Goal: Task Accomplishment & Management: Use online tool/utility

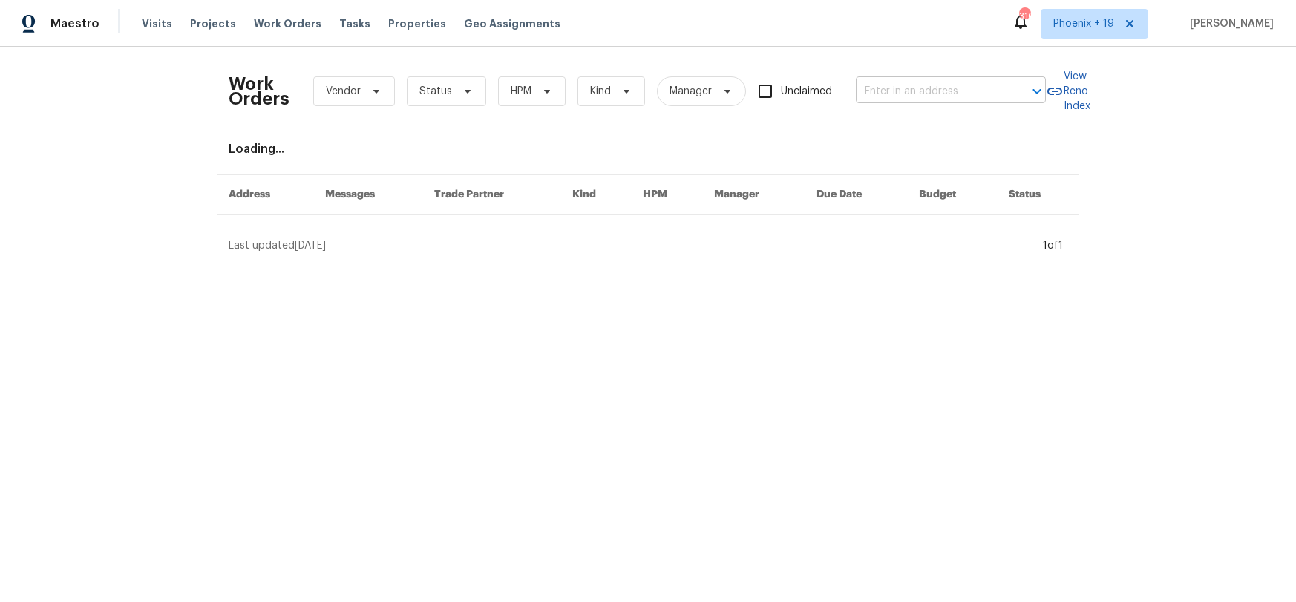
click at [871, 87] on input "text" at bounding box center [930, 91] width 148 height 23
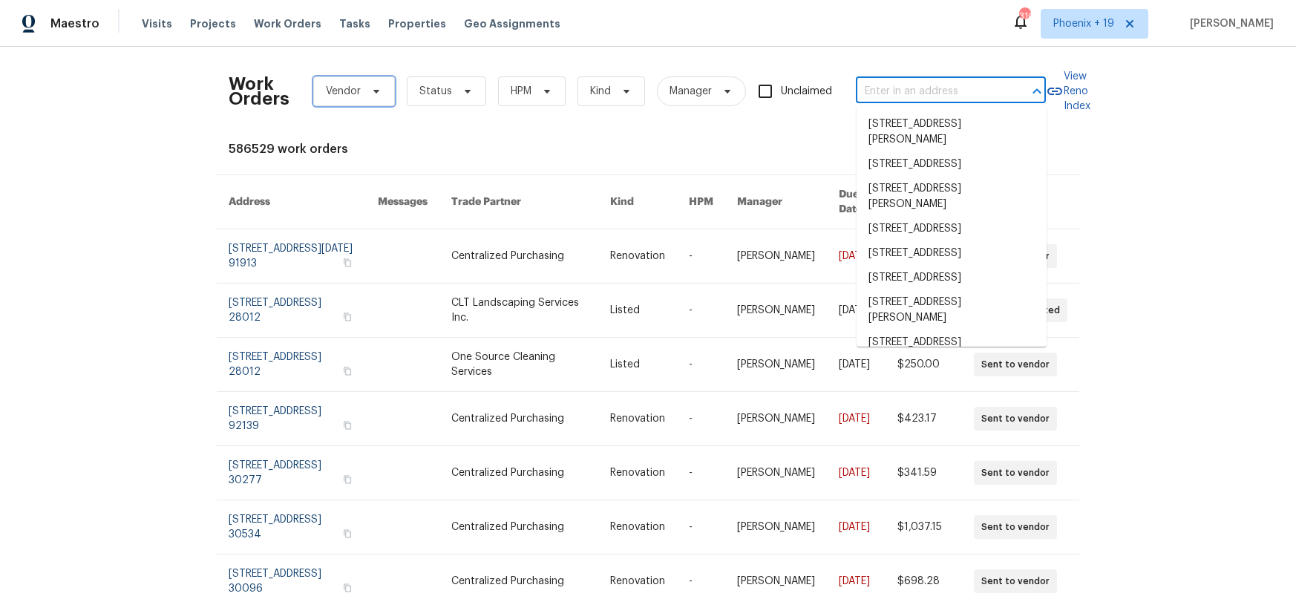
click at [341, 94] on span "Vendor" at bounding box center [343, 91] width 35 height 15
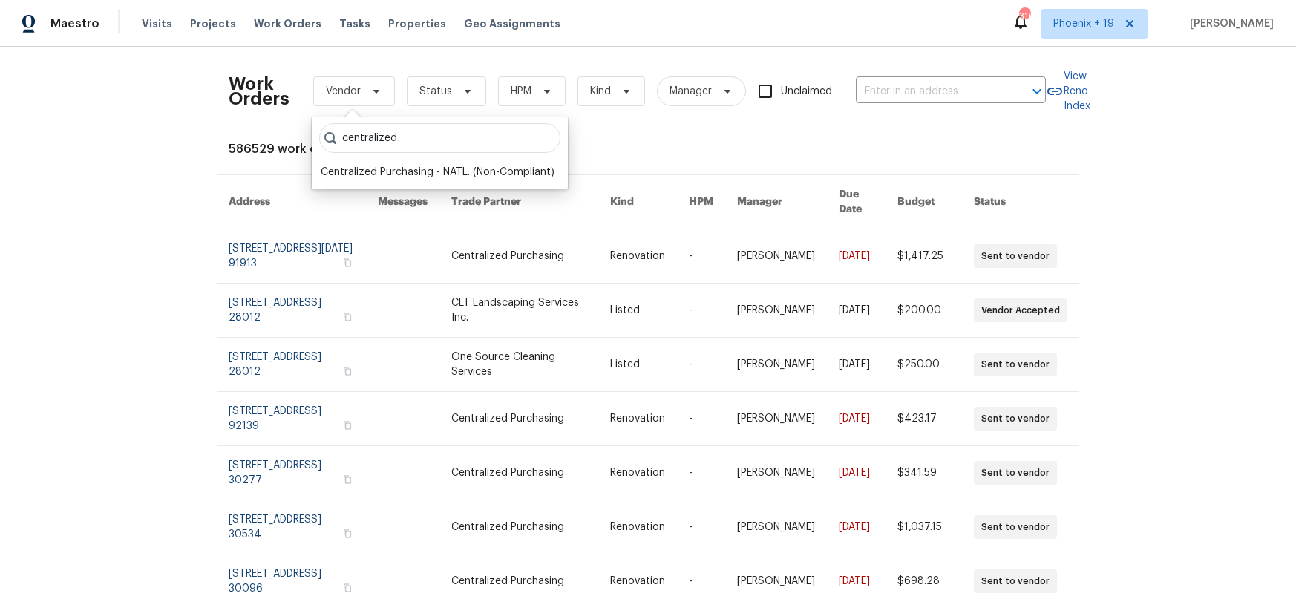
type input "centralized"
click at [418, 167] on div "Centralized Purchasing - NATL. (Non-Compliant)" at bounding box center [438, 172] width 234 height 15
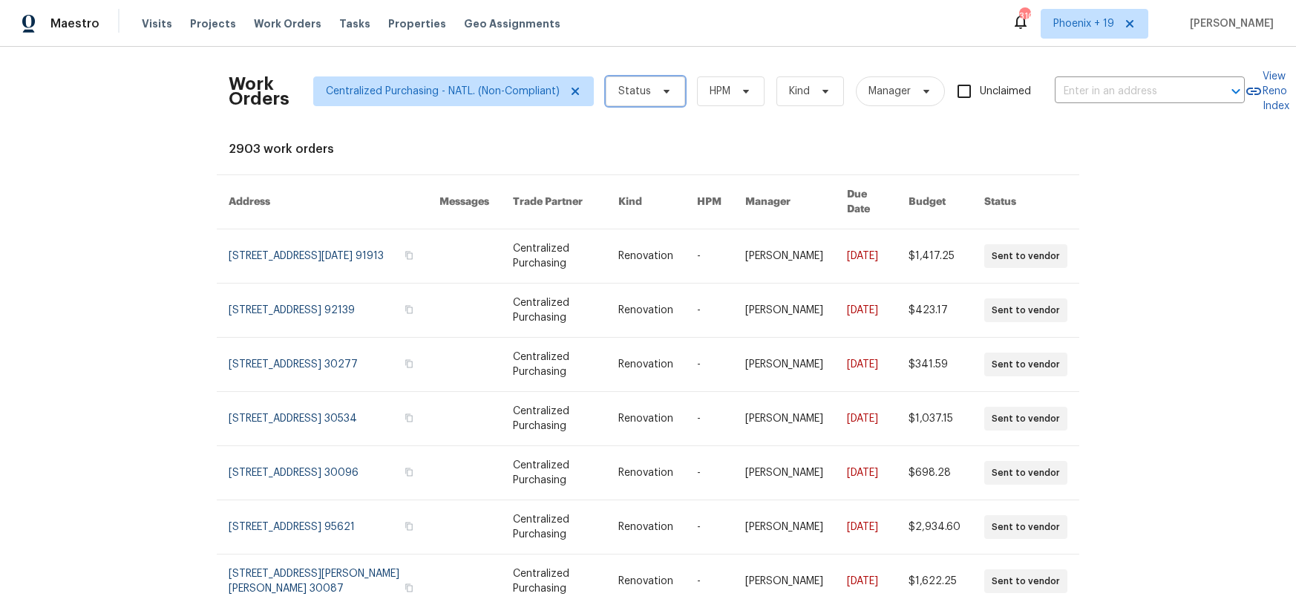
click at [644, 92] on span "Status" at bounding box center [634, 91] width 33 height 15
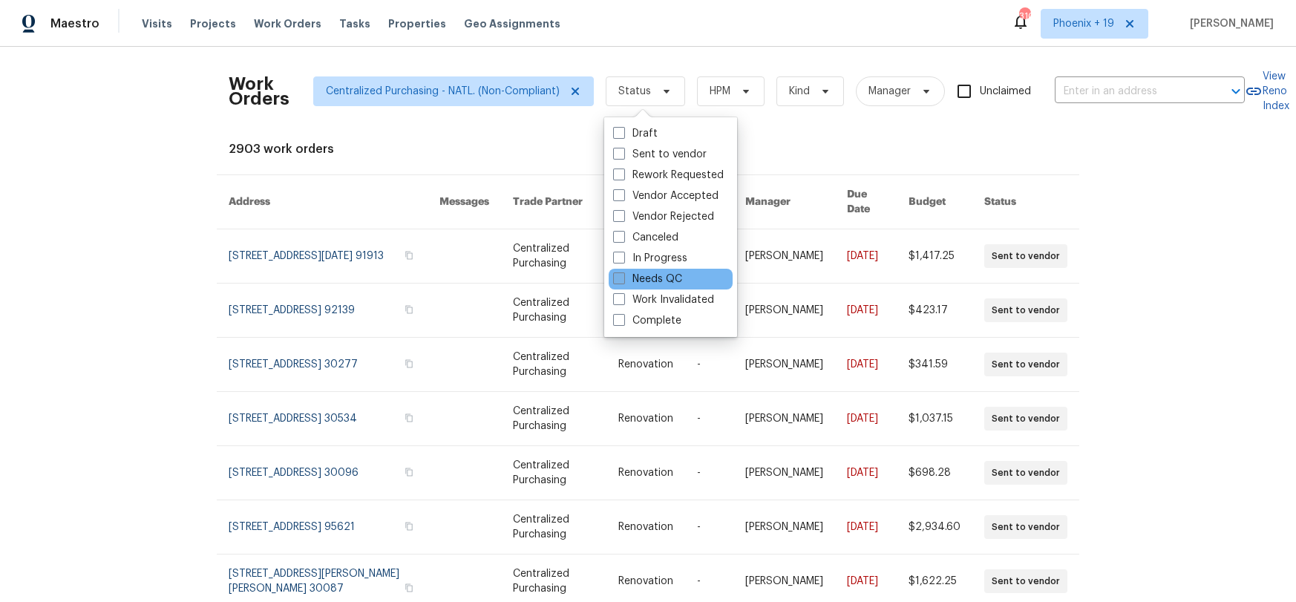
click at [645, 274] on label "Needs QC" at bounding box center [647, 279] width 69 height 15
click at [623, 274] on input "Needs QC" at bounding box center [618, 277] width 10 height 10
checkbox input "true"
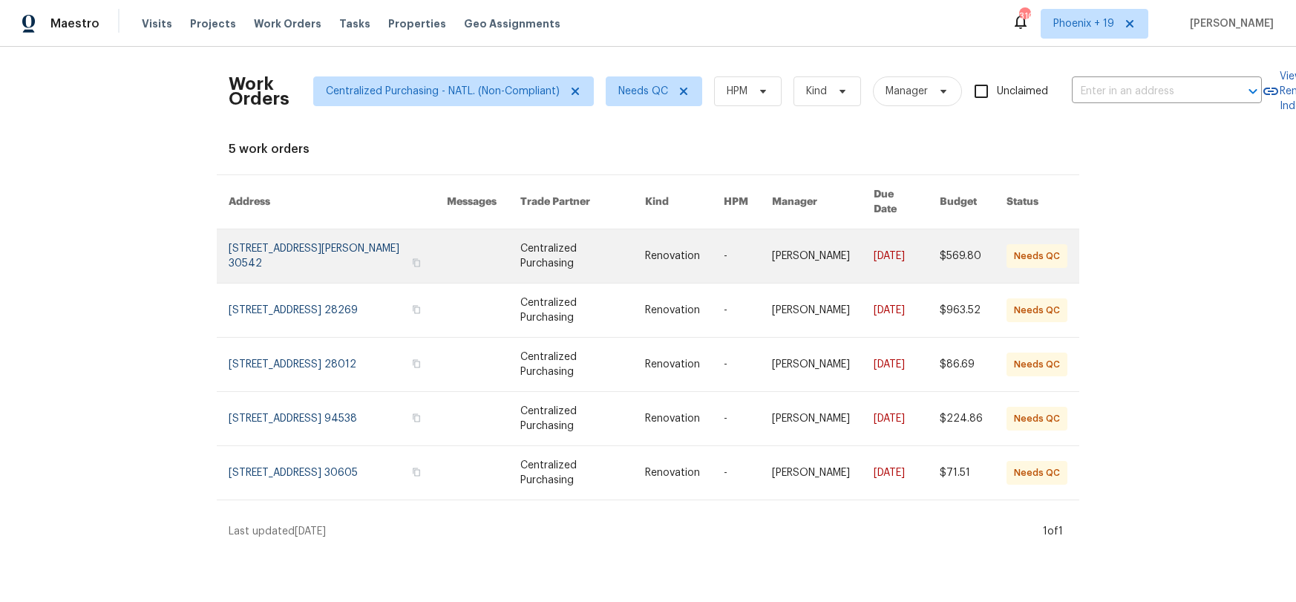
click at [353, 242] on link at bounding box center [338, 255] width 218 height 53
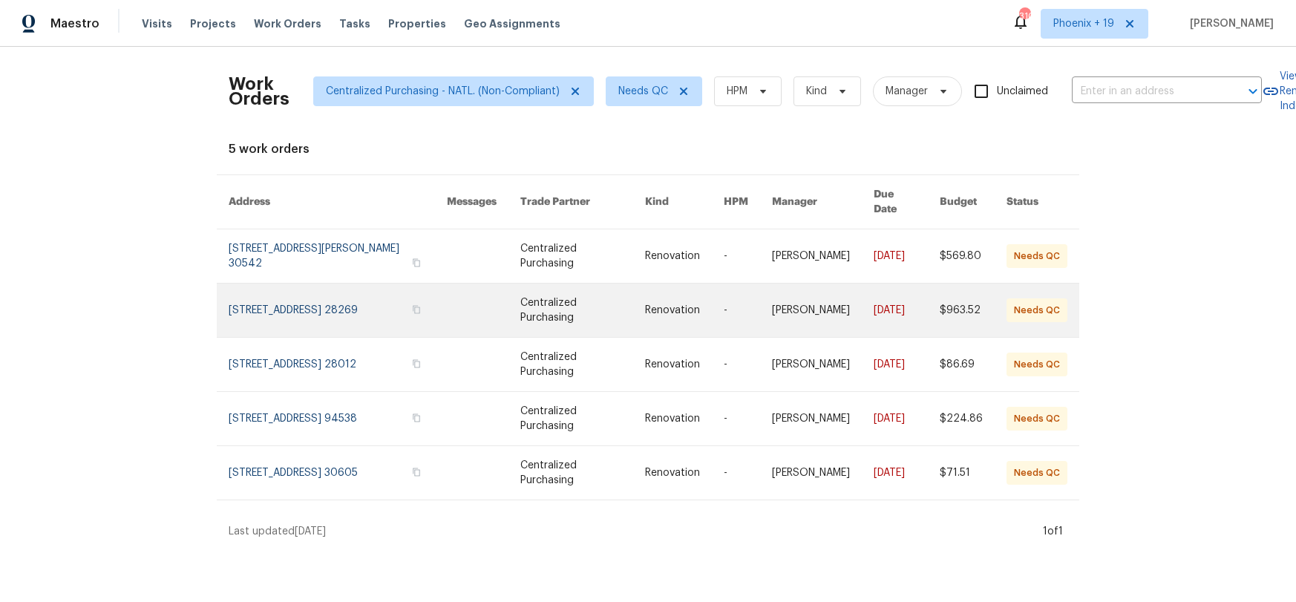
click at [336, 294] on link at bounding box center [338, 310] width 218 height 53
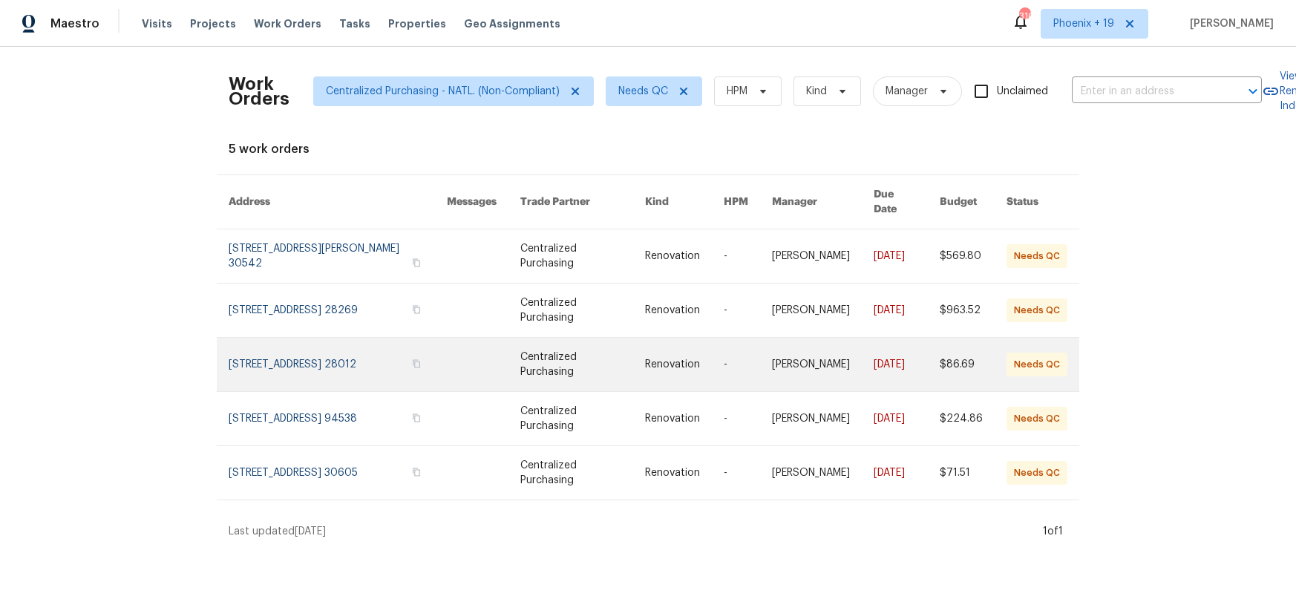
click at [330, 338] on link at bounding box center [338, 364] width 218 height 53
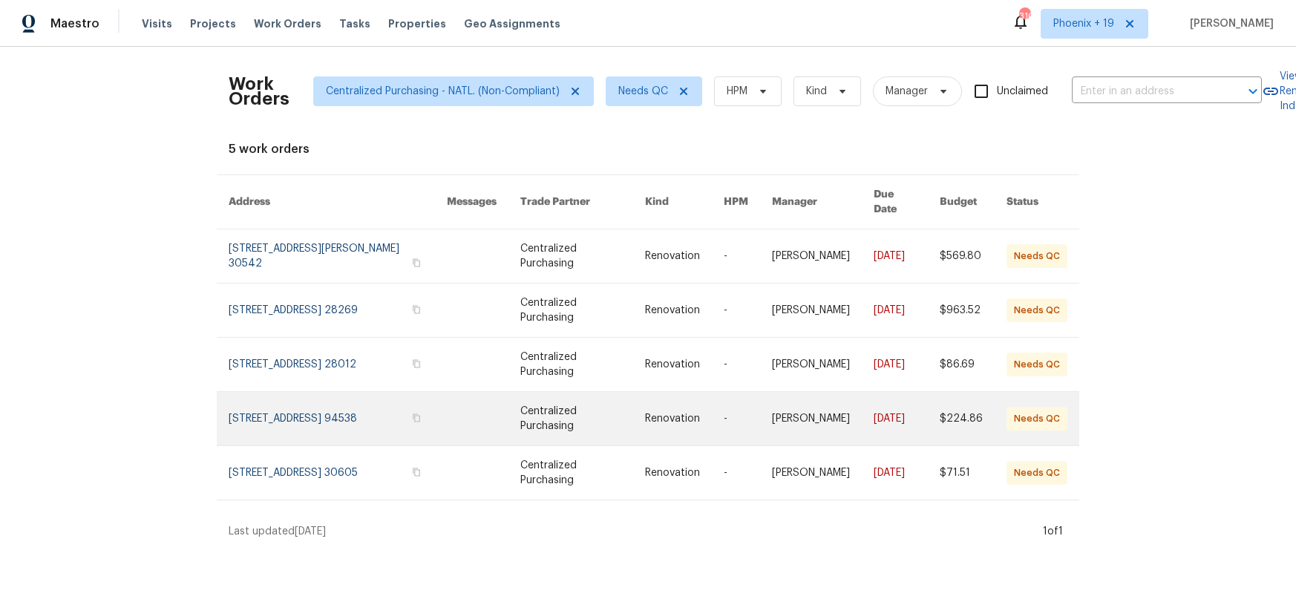
click at [324, 399] on link at bounding box center [338, 418] width 218 height 53
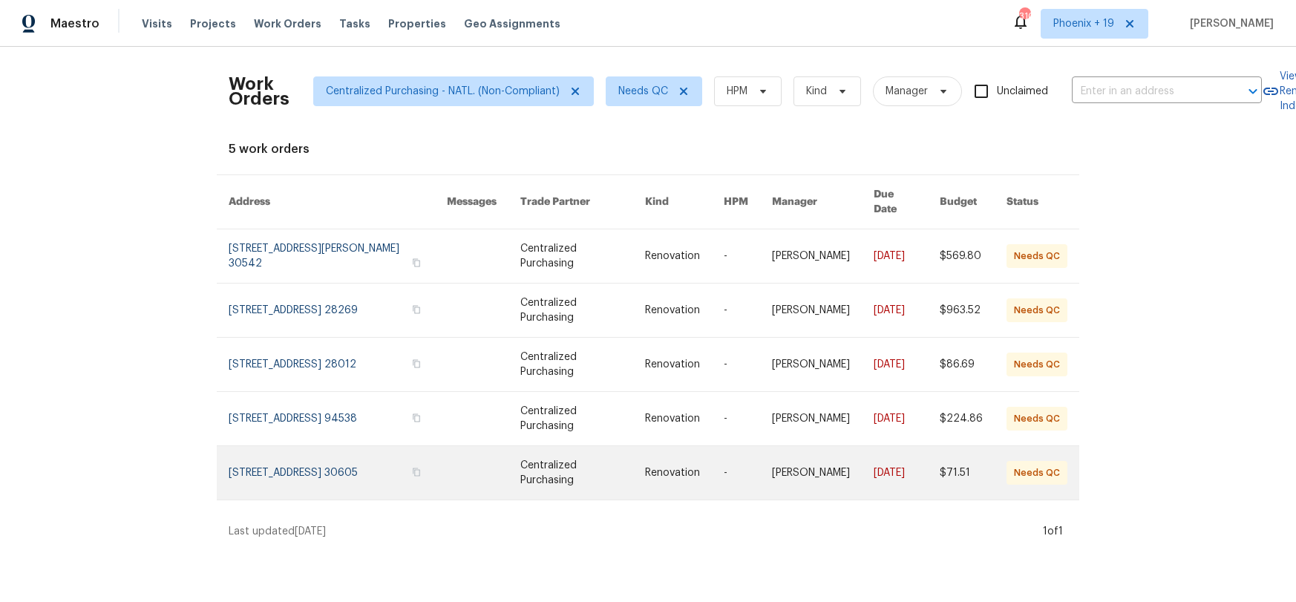
click at [330, 454] on link at bounding box center [338, 472] width 218 height 53
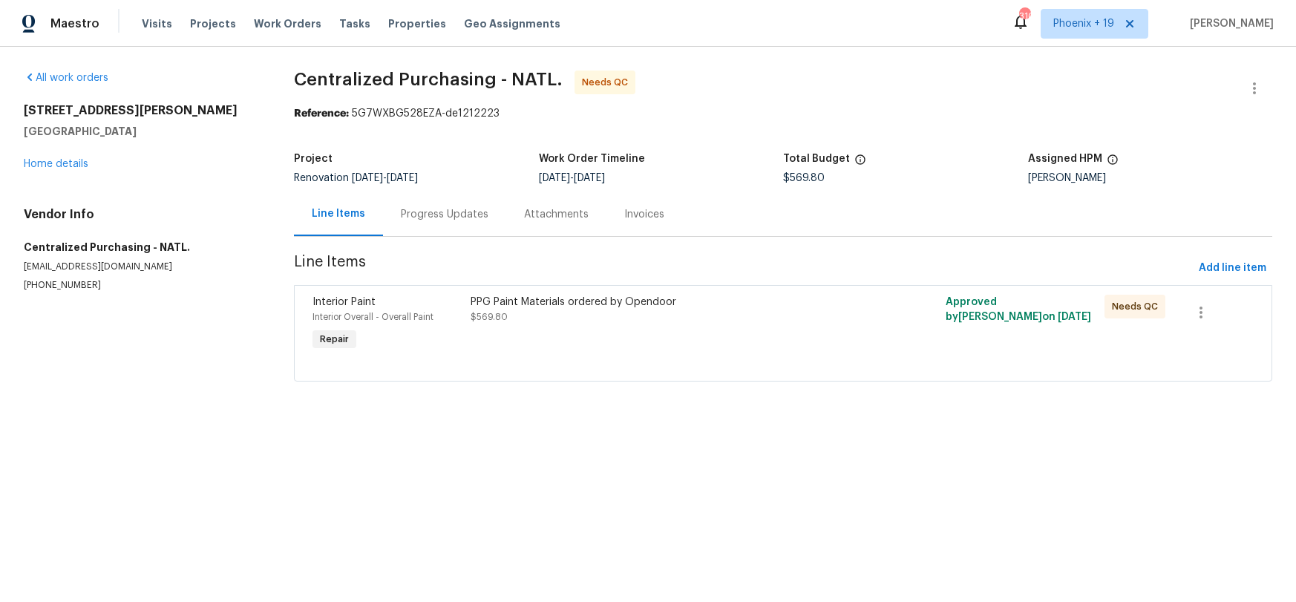
click at [725, 309] on div "PPG Paint Materials ordered by Opendoor $569.80" at bounding box center [664, 310] width 387 height 30
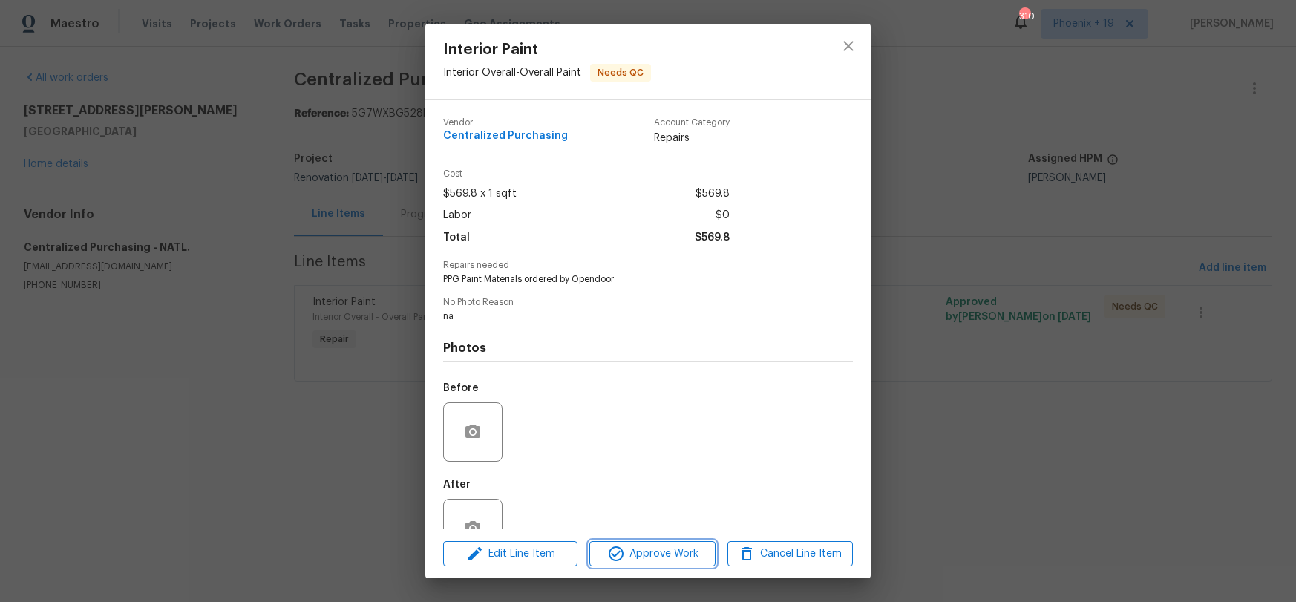
click at [687, 545] on span "Approve Work" at bounding box center [652, 554] width 117 height 19
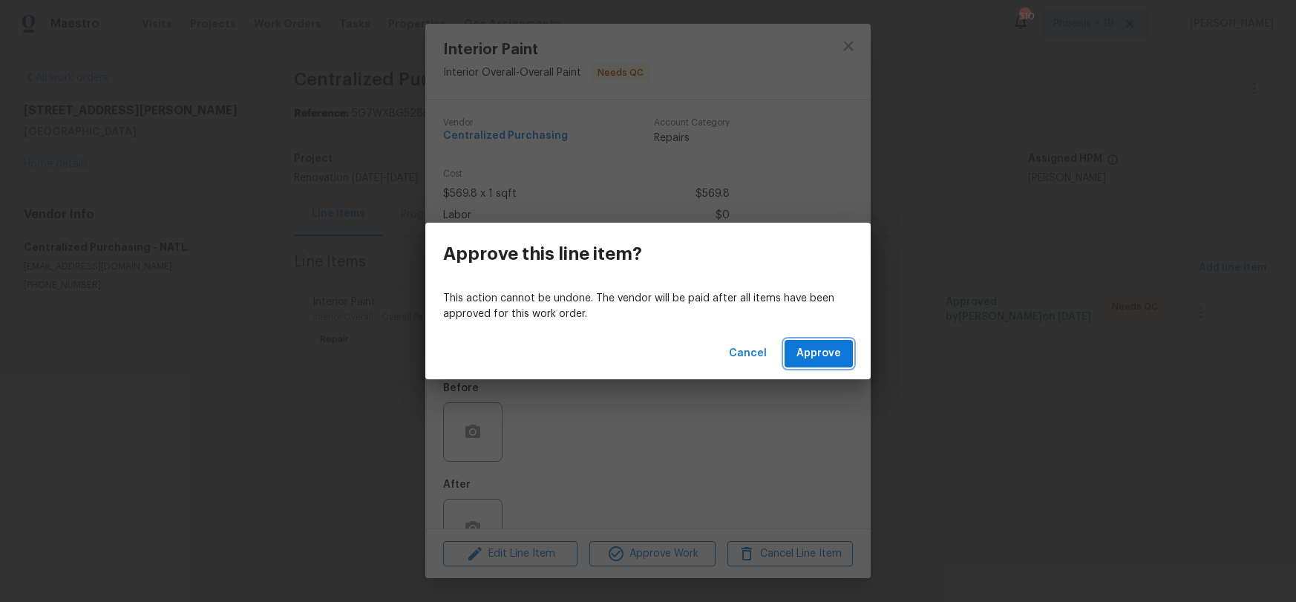
click at [795, 359] on button "Approve" at bounding box center [818, 353] width 68 height 27
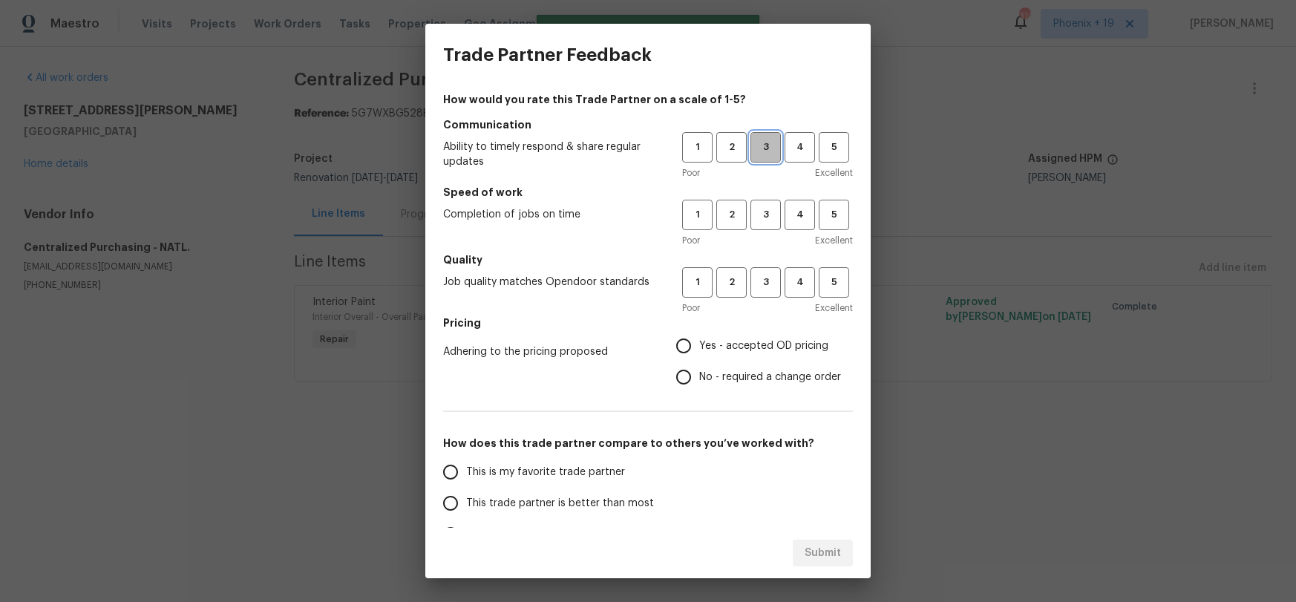
drag, startPoint x: 767, startPoint y: 145, endPoint x: 767, endPoint y: 225, distance: 80.2
click at [767, 145] on span "3" at bounding box center [765, 147] width 27 height 17
click at [767, 225] on button "3" at bounding box center [765, 215] width 30 height 30
click at [767, 290] on span "3" at bounding box center [765, 282] width 27 height 17
click at [723, 351] on span "Yes - accepted OD pricing" at bounding box center [763, 346] width 129 height 16
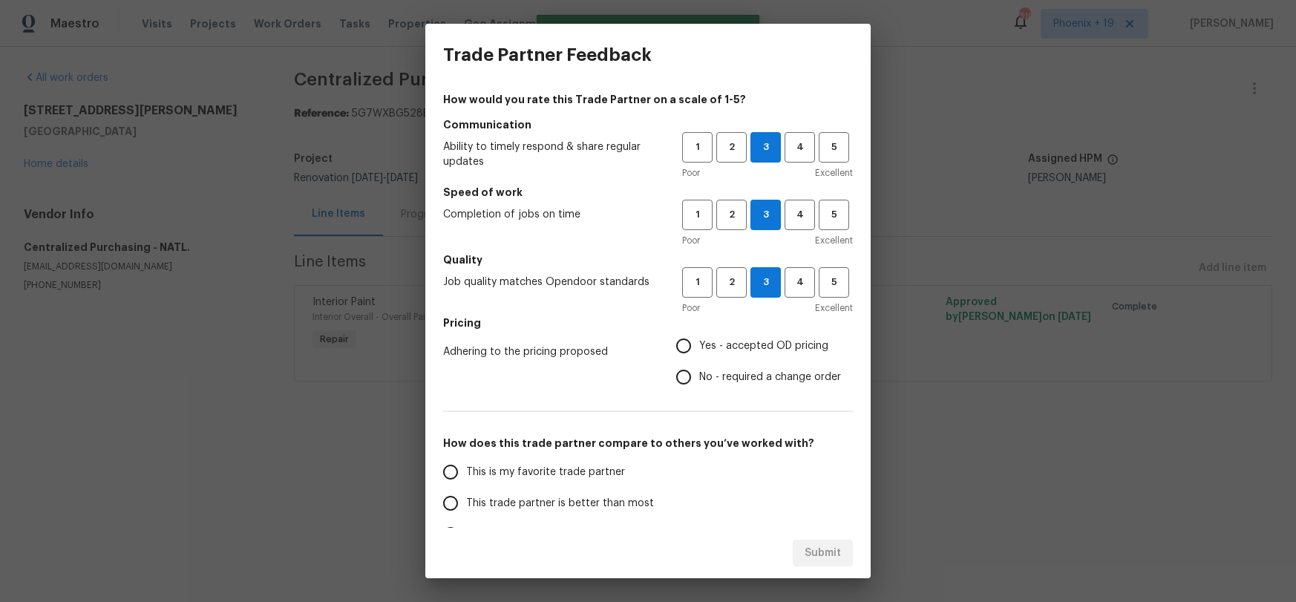
click at [699, 351] on input "Yes - accepted OD pricing" at bounding box center [683, 345] width 31 height 31
radio input "true"
click at [555, 453] on div "How would you rate this Trade Partner on a scale of 1-5? Communication Ability …" at bounding box center [648, 382] width 410 height 581
click at [556, 463] on label "This is my favorite trade partner" at bounding box center [552, 471] width 235 height 31
click at [466, 463] on input "This is my favorite trade partner" at bounding box center [450, 471] width 31 height 31
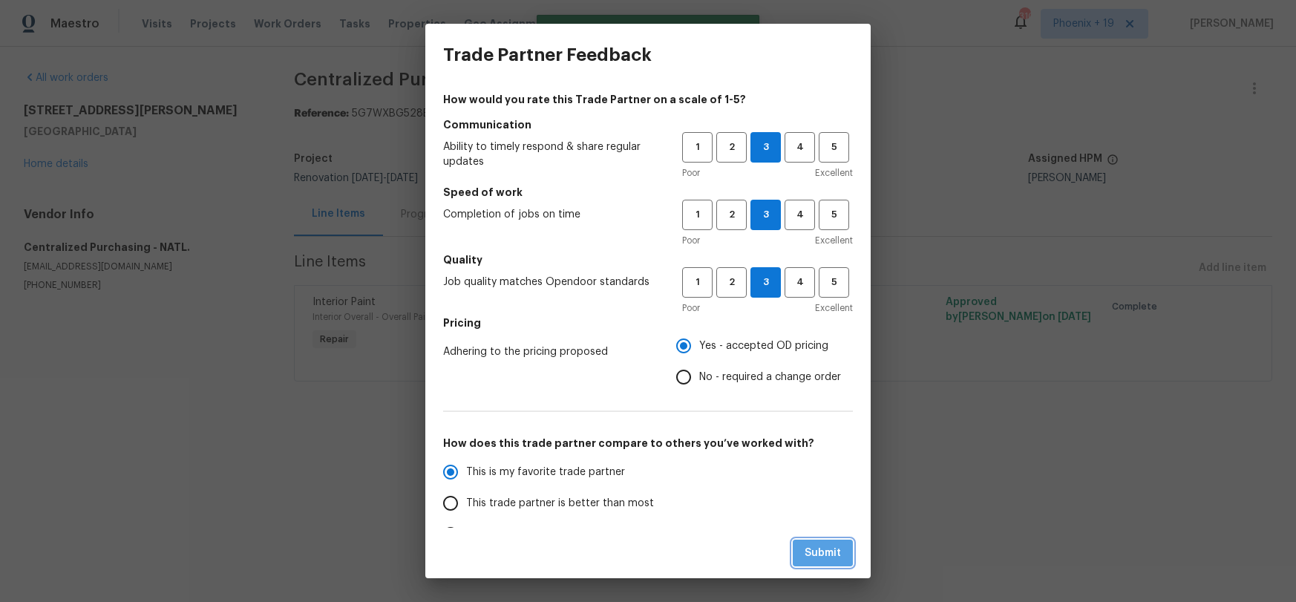
click at [794, 543] on button "Submit" at bounding box center [823, 553] width 60 height 27
radio input "true"
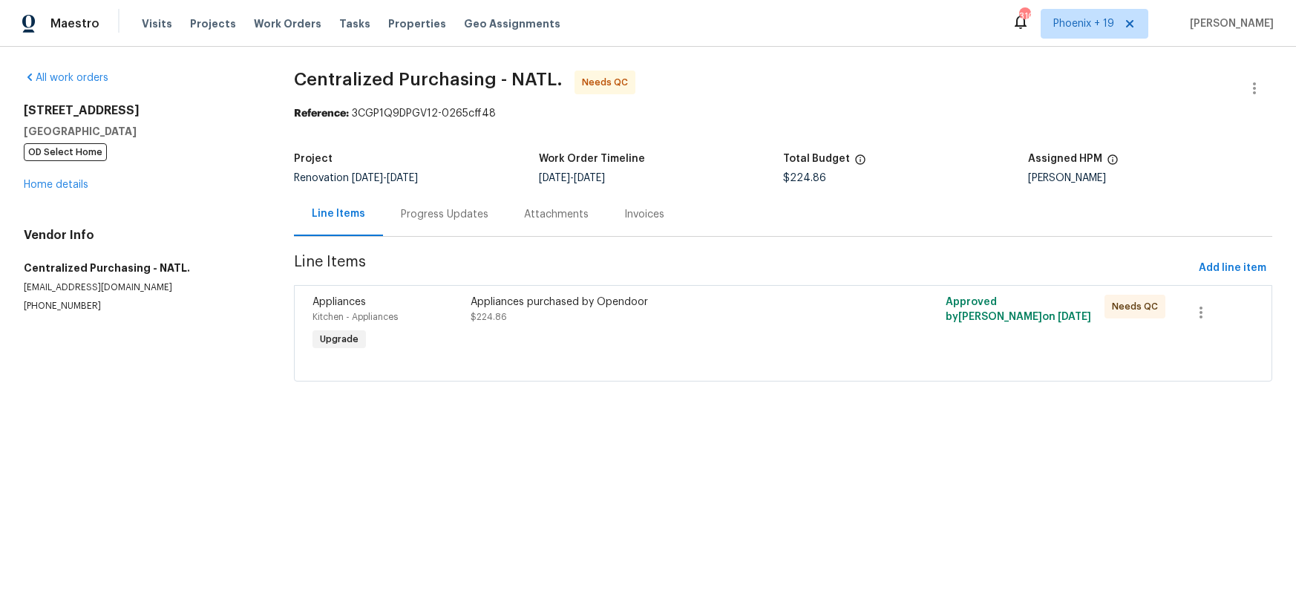
click at [742, 353] on div "Appliances purchased by Opendoor $224.86" at bounding box center [664, 324] width 396 height 68
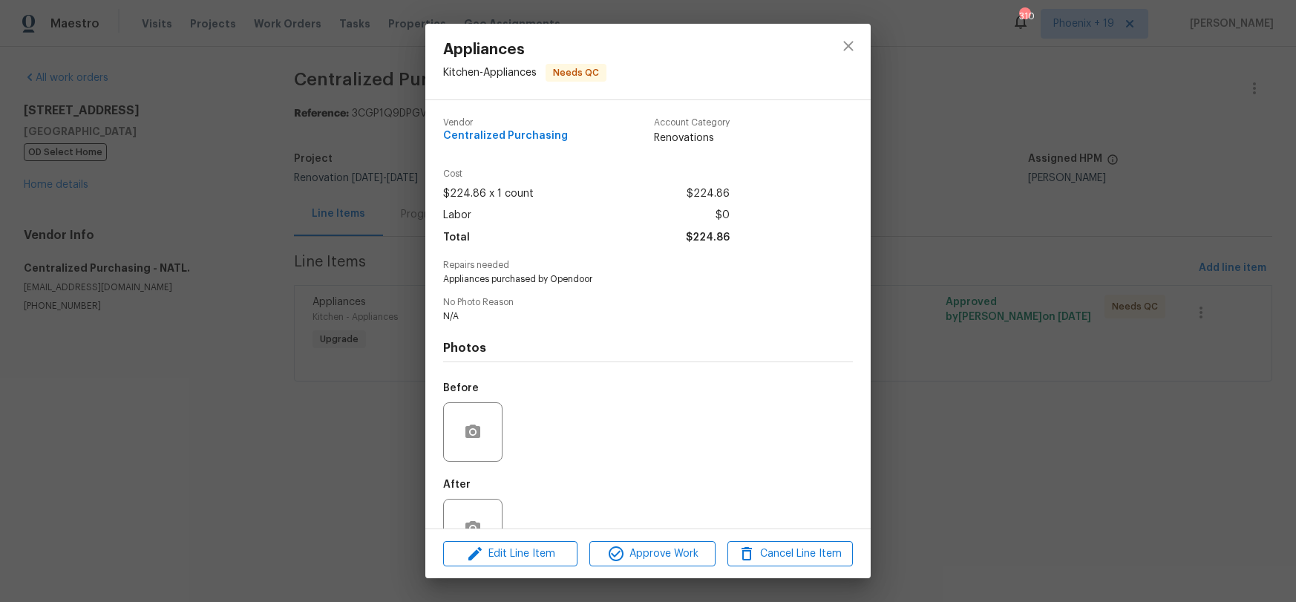
click at [654, 540] on div "Edit Line Item Approve Work Cancel Line Item" at bounding box center [647, 554] width 445 height 50
click at [681, 546] on span "Approve Work" at bounding box center [652, 554] width 117 height 19
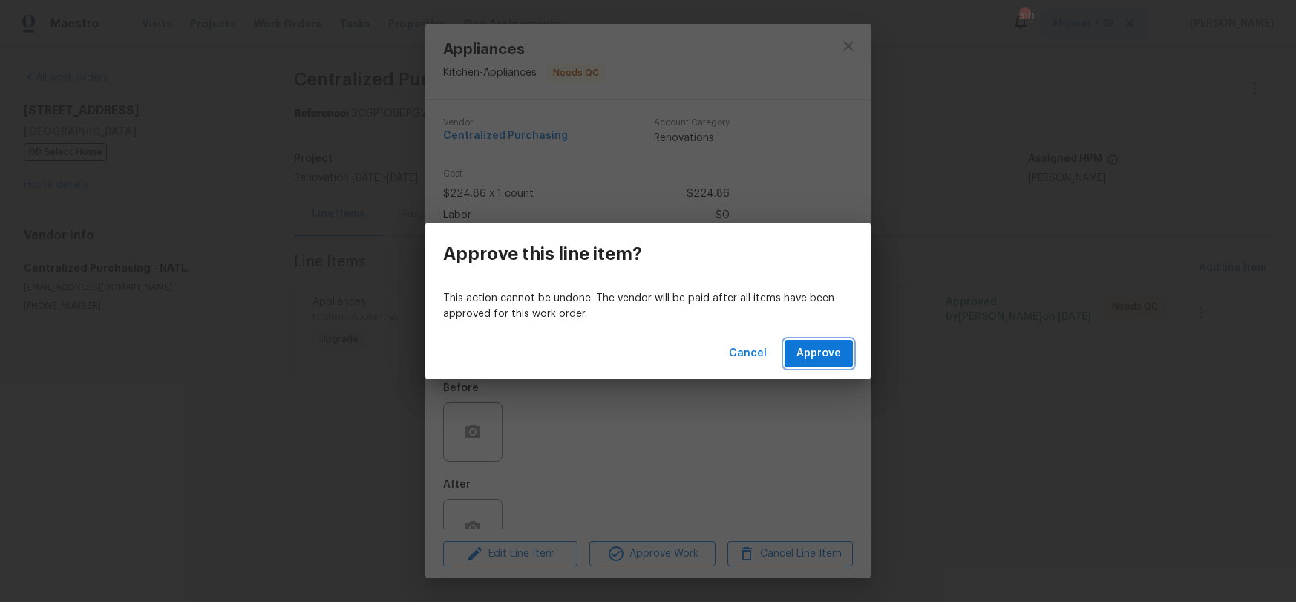
click at [806, 344] on span "Approve" at bounding box center [818, 353] width 45 height 19
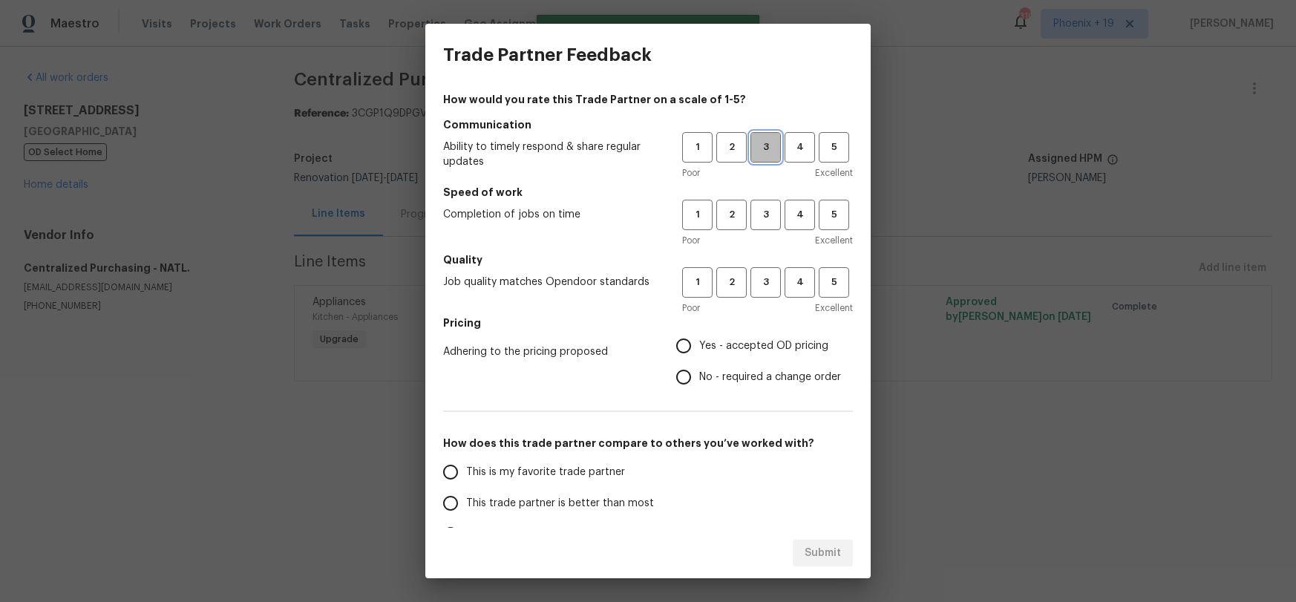
click at [779, 142] on span "3" at bounding box center [765, 147] width 27 height 17
click at [767, 202] on button "3" at bounding box center [765, 215] width 30 height 30
drag, startPoint x: 761, startPoint y: 278, endPoint x: 754, endPoint y: 306, distance: 29.0
click at [760, 279] on span "3" at bounding box center [765, 282] width 27 height 17
drag, startPoint x: 738, startPoint y: 346, endPoint x: 593, endPoint y: 440, distance: 173.3
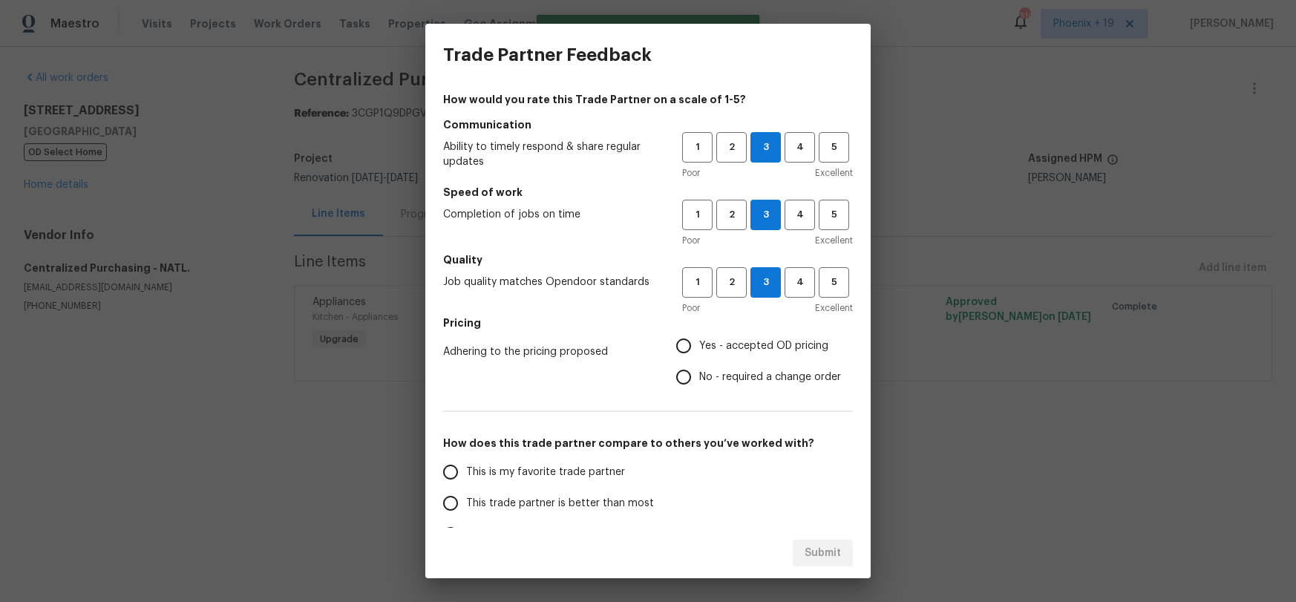
click at [738, 346] on span "Yes - accepted OD pricing" at bounding box center [763, 346] width 129 height 16
click at [699, 346] on input "Yes - accepted OD pricing" at bounding box center [683, 345] width 31 height 31
radio input "true"
click at [560, 460] on label "This is my favorite trade partner" at bounding box center [552, 471] width 235 height 31
click at [466, 460] on input "This is my favorite trade partner" at bounding box center [450, 471] width 31 height 31
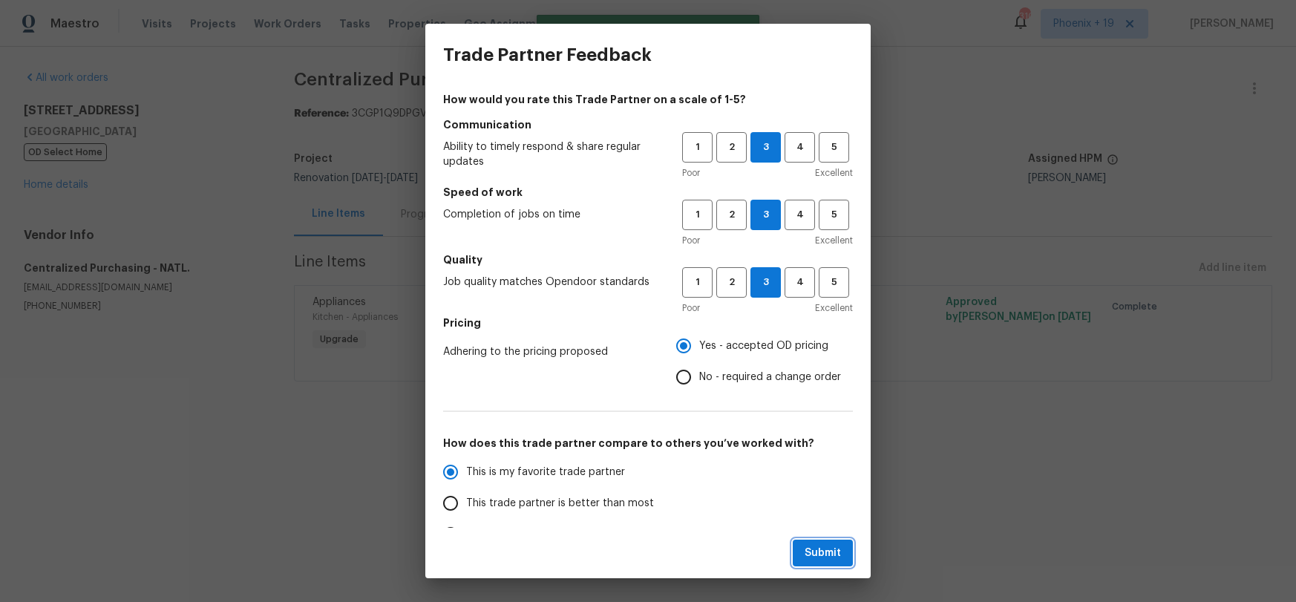
click at [846, 546] on button "Submit" at bounding box center [823, 553] width 60 height 27
radio input "true"
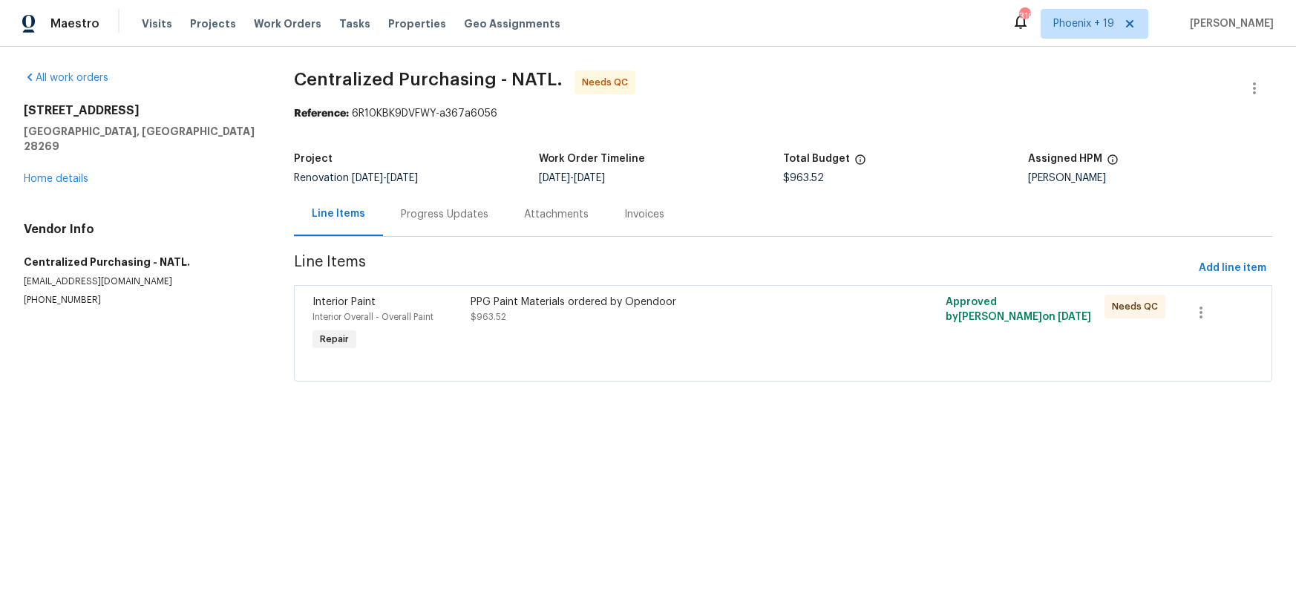
click at [736, 309] on div "PPG Paint Materials ordered by Opendoor $963.52" at bounding box center [664, 310] width 387 height 30
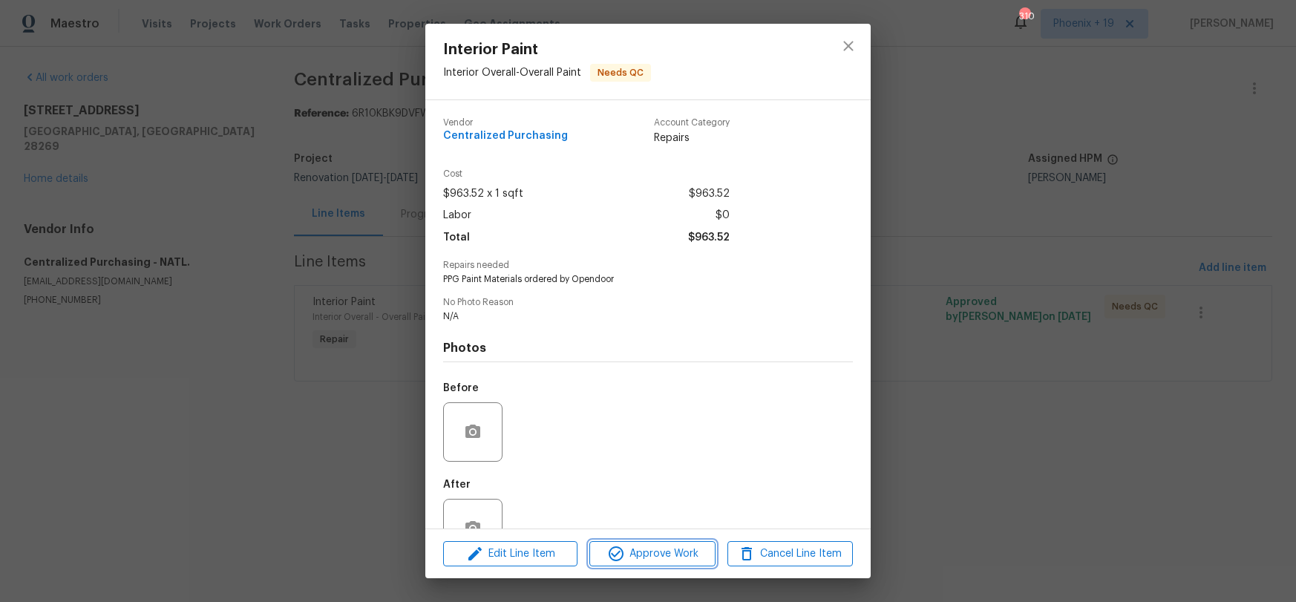
click at [668, 562] on span "Approve Work" at bounding box center [652, 554] width 117 height 19
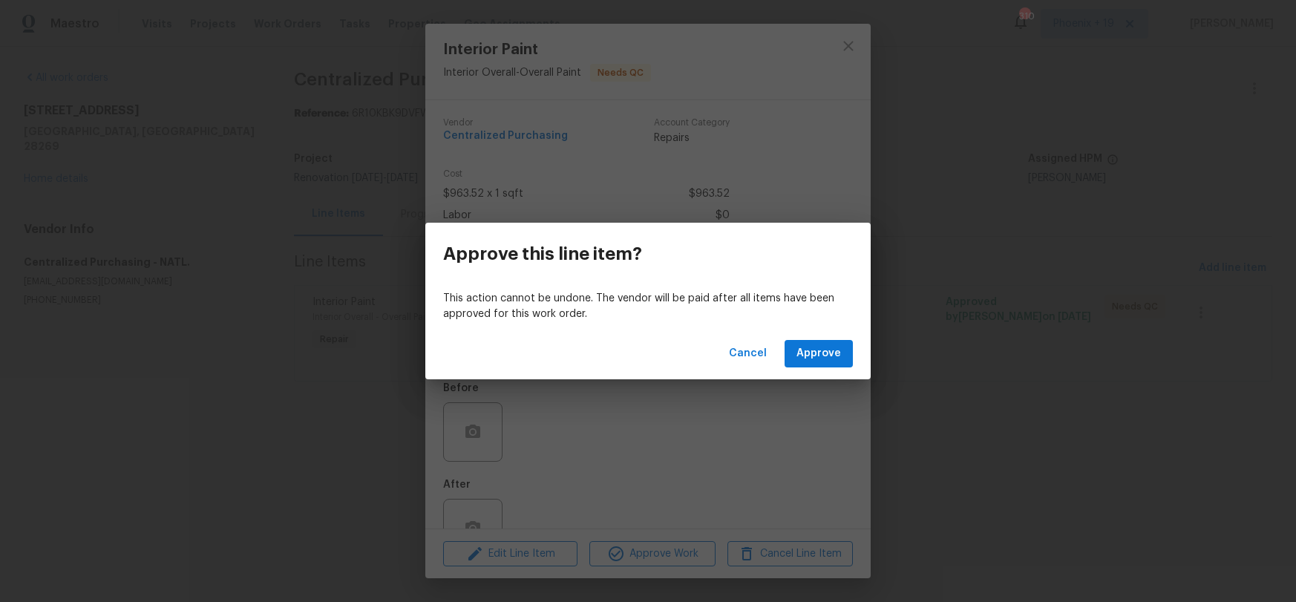
click at [813, 332] on div "Cancel Approve" at bounding box center [647, 353] width 445 height 51
click at [812, 353] on span "Approve" at bounding box center [818, 353] width 45 height 19
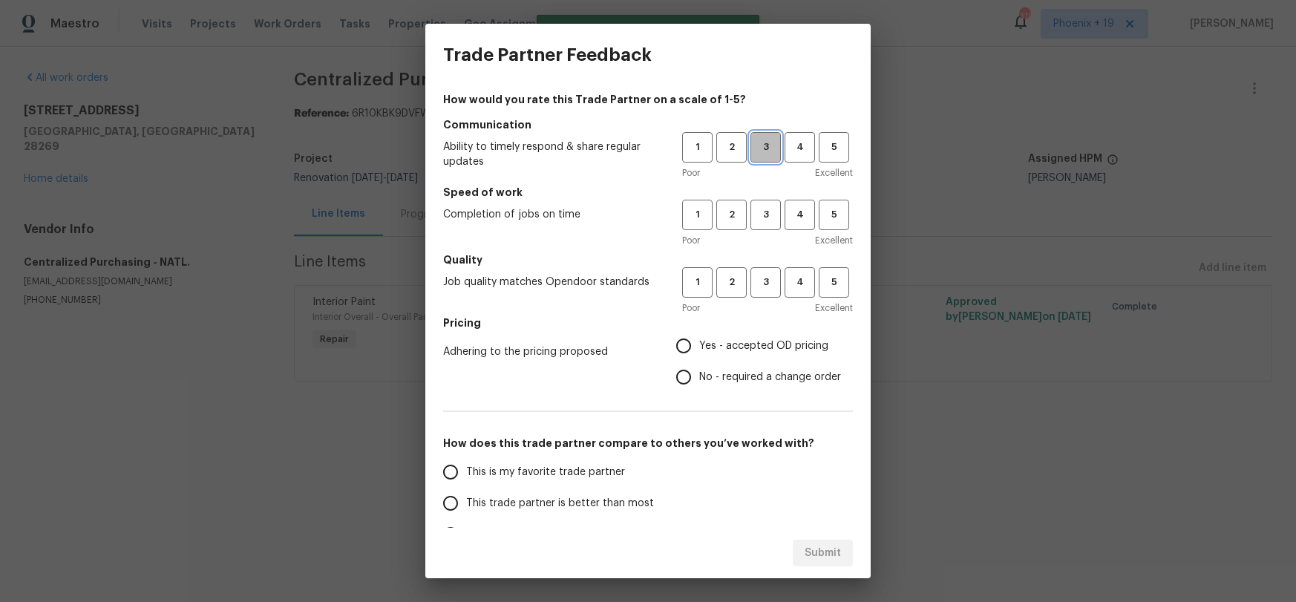
drag, startPoint x: 764, startPoint y: 140, endPoint x: 762, endPoint y: 215, distance: 75.7
click at [764, 140] on span "3" at bounding box center [765, 147] width 27 height 17
click at [763, 217] on span "3" at bounding box center [765, 214] width 27 height 17
click at [762, 275] on span "3" at bounding box center [765, 282] width 27 height 17
click at [737, 325] on h5 "Pricing" at bounding box center [648, 322] width 410 height 15
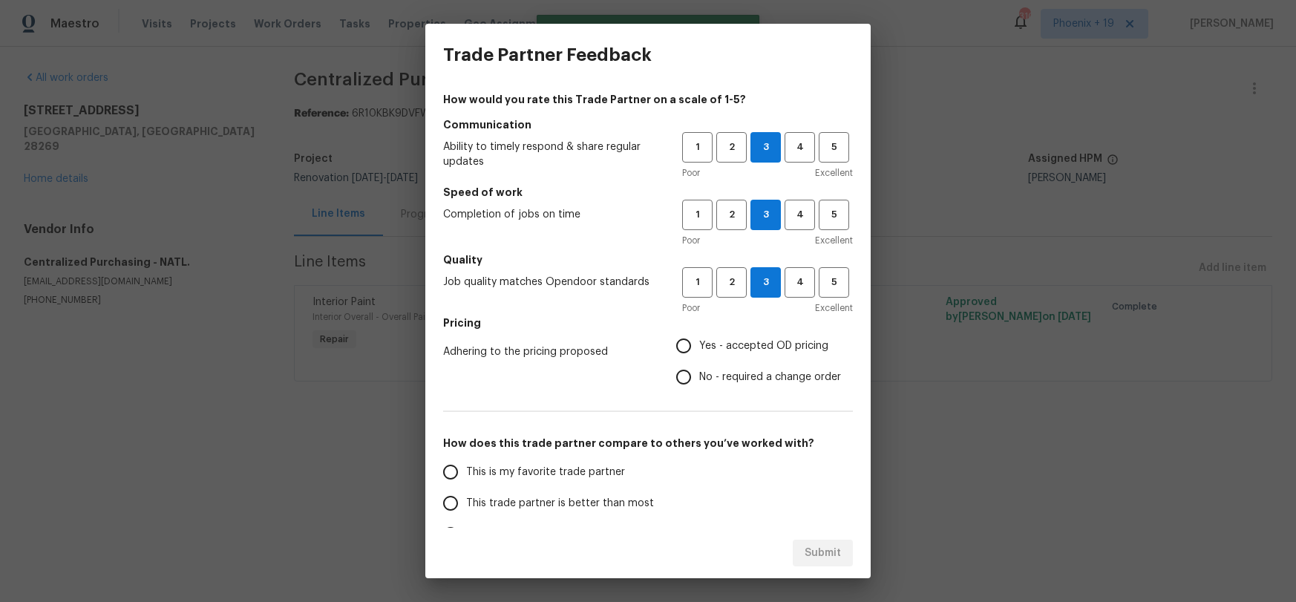
click at [736, 331] on label "Yes - accepted OD pricing" at bounding box center [754, 345] width 173 height 31
click at [699, 331] on input "Yes - accepted OD pricing" at bounding box center [683, 345] width 31 height 31
radio input "true"
click at [591, 468] on span "This is my favorite trade partner" at bounding box center [545, 473] width 159 height 16
click at [466, 468] on input "This is my favorite trade partner" at bounding box center [450, 471] width 31 height 31
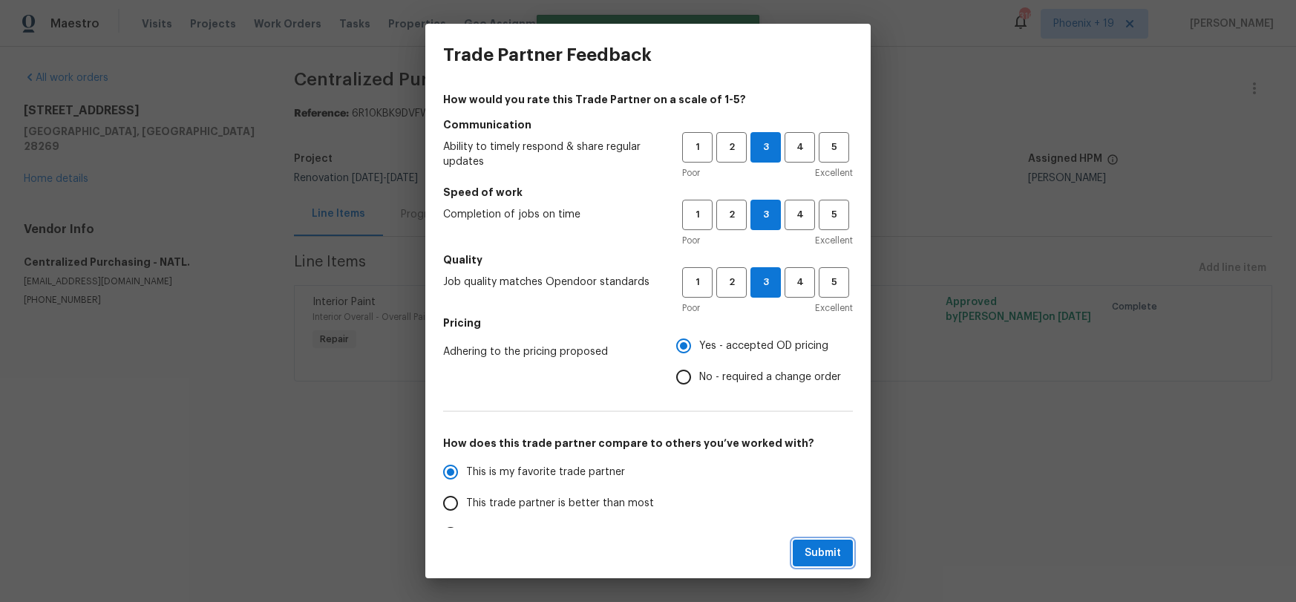
click at [827, 540] on button "Submit" at bounding box center [823, 553] width 60 height 27
radio input "true"
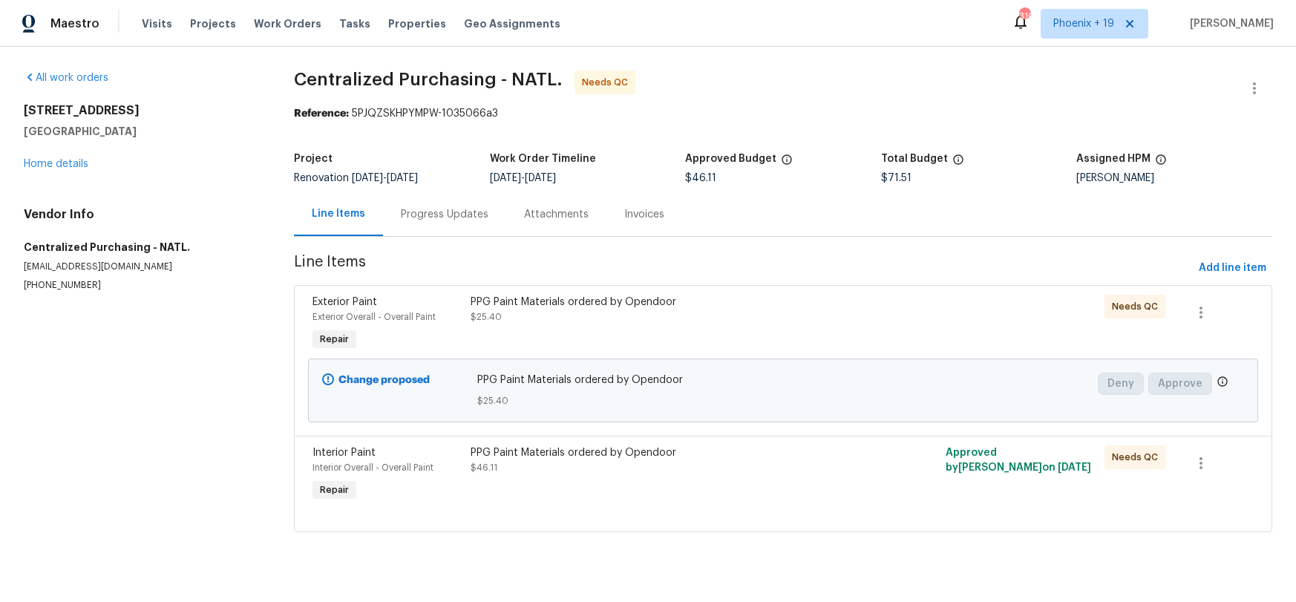
click at [797, 325] on div "PPG Paint Materials ordered by Opendoor $25.40" at bounding box center [664, 324] width 396 height 68
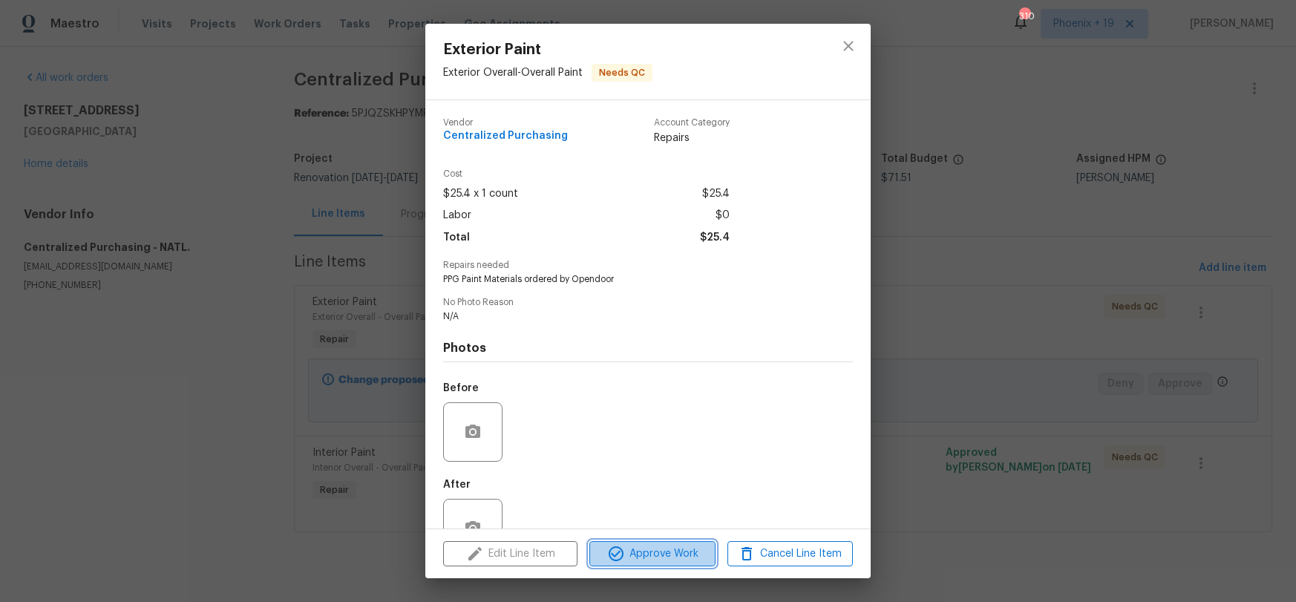
click at [647, 563] on button "Approve Work" at bounding box center [651, 554] width 125 height 26
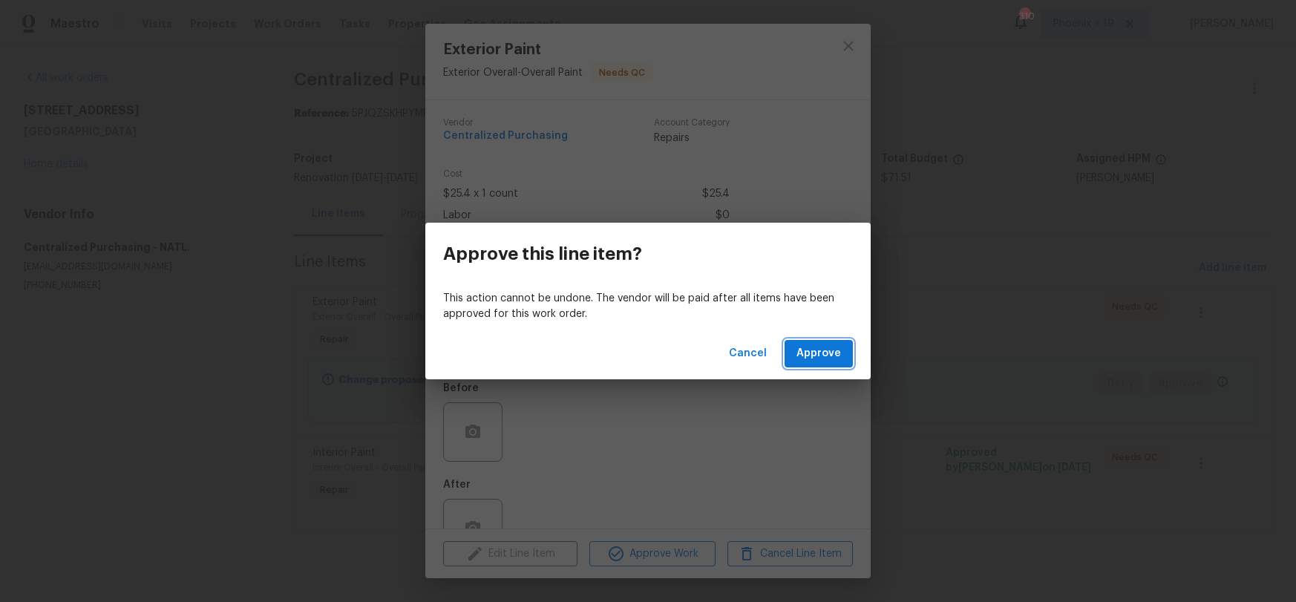
click at [795, 347] on button "Approve" at bounding box center [818, 353] width 68 height 27
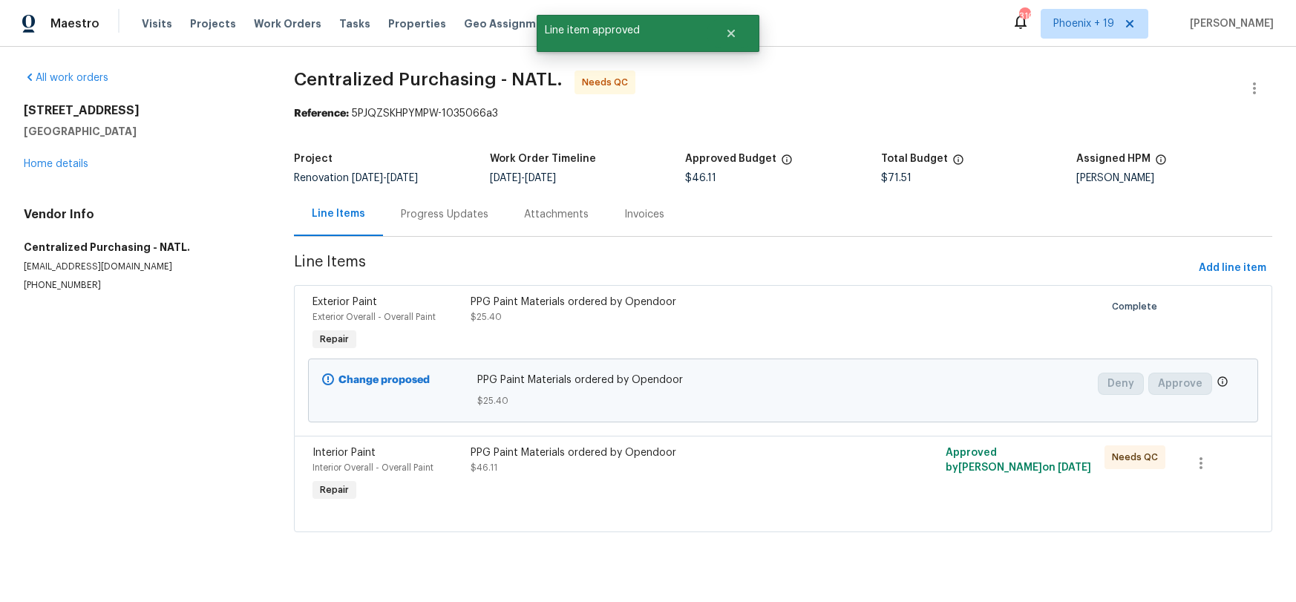
click at [785, 454] on div "PPG Paint Materials ordered by Opendoor" at bounding box center [664, 452] width 387 height 15
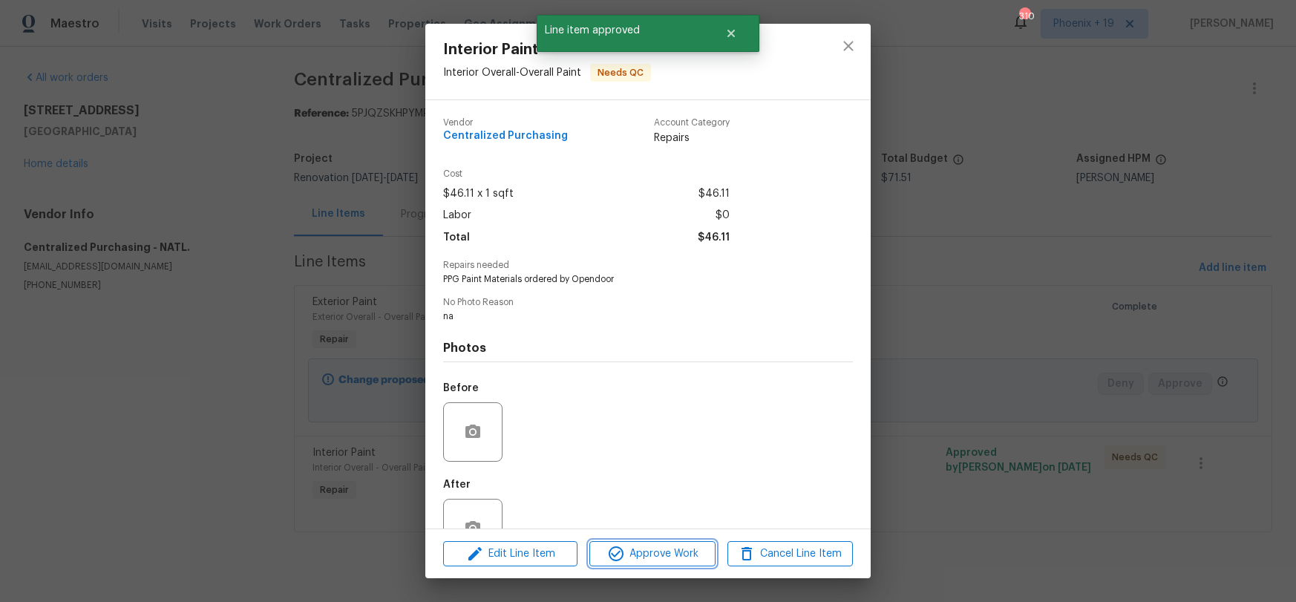
click at [705, 546] on span "Approve Work" at bounding box center [652, 554] width 117 height 19
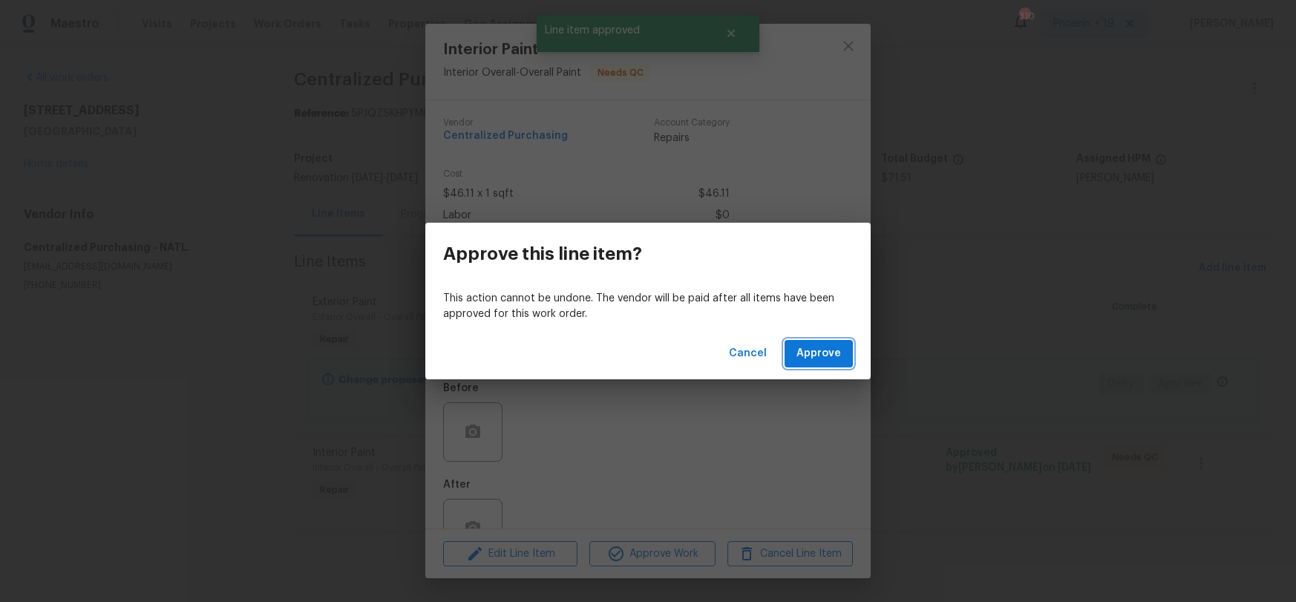
click at [823, 363] on button "Approve" at bounding box center [818, 353] width 68 height 27
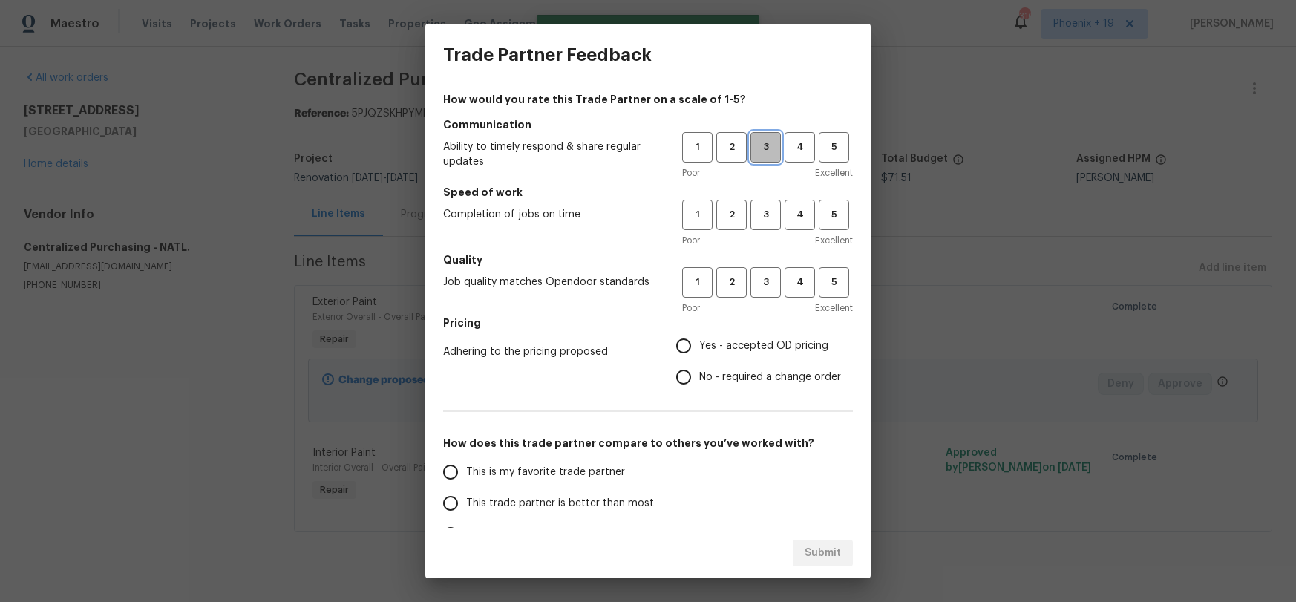
drag, startPoint x: 769, startPoint y: 152, endPoint x: 769, endPoint y: 212, distance: 60.1
click at [769, 153] on span "3" at bounding box center [765, 147] width 27 height 17
drag, startPoint x: 769, startPoint y: 212, endPoint x: 763, endPoint y: 282, distance: 70.0
click at [768, 217] on span "3" at bounding box center [765, 214] width 27 height 17
click at [763, 282] on span "3" at bounding box center [765, 282] width 27 height 17
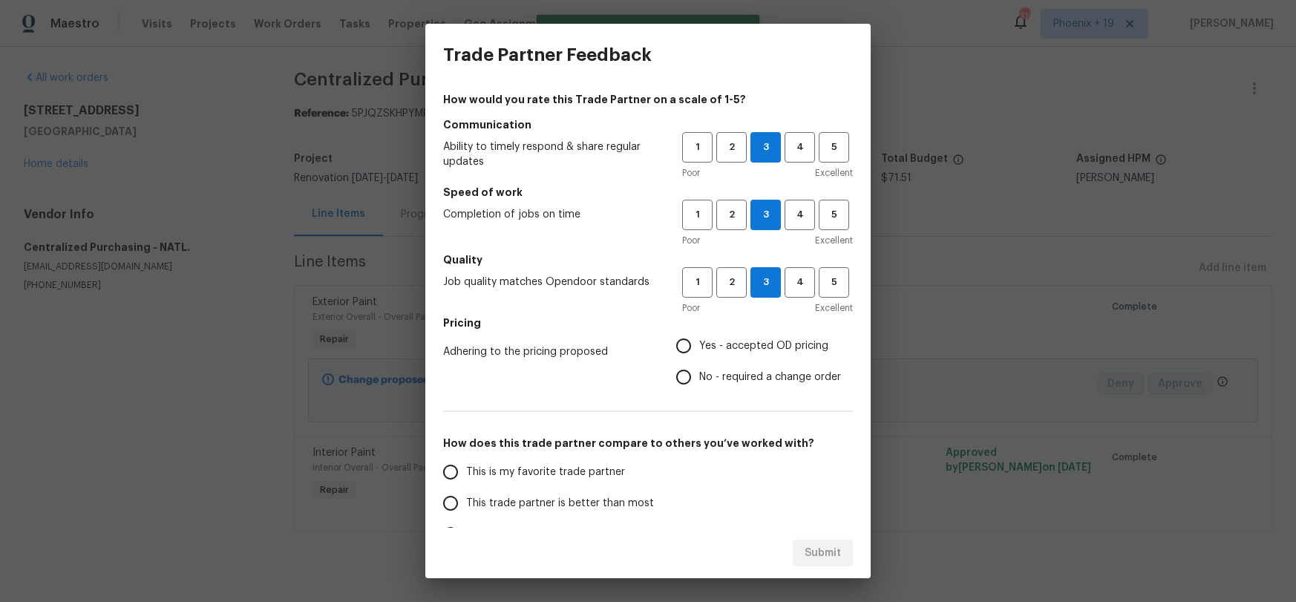
click at [753, 343] on span "Yes - accepted OD pricing" at bounding box center [763, 346] width 129 height 16
click at [699, 343] on input "Yes - accepted OD pricing" at bounding box center [683, 345] width 31 height 31
radio input "true"
click at [526, 459] on label "This is my favorite trade partner" at bounding box center [552, 471] width 235 height 31
click at [466, 459] on input "This is my favorite trade partner" at bounding box center [450, 471] width 31 height 31
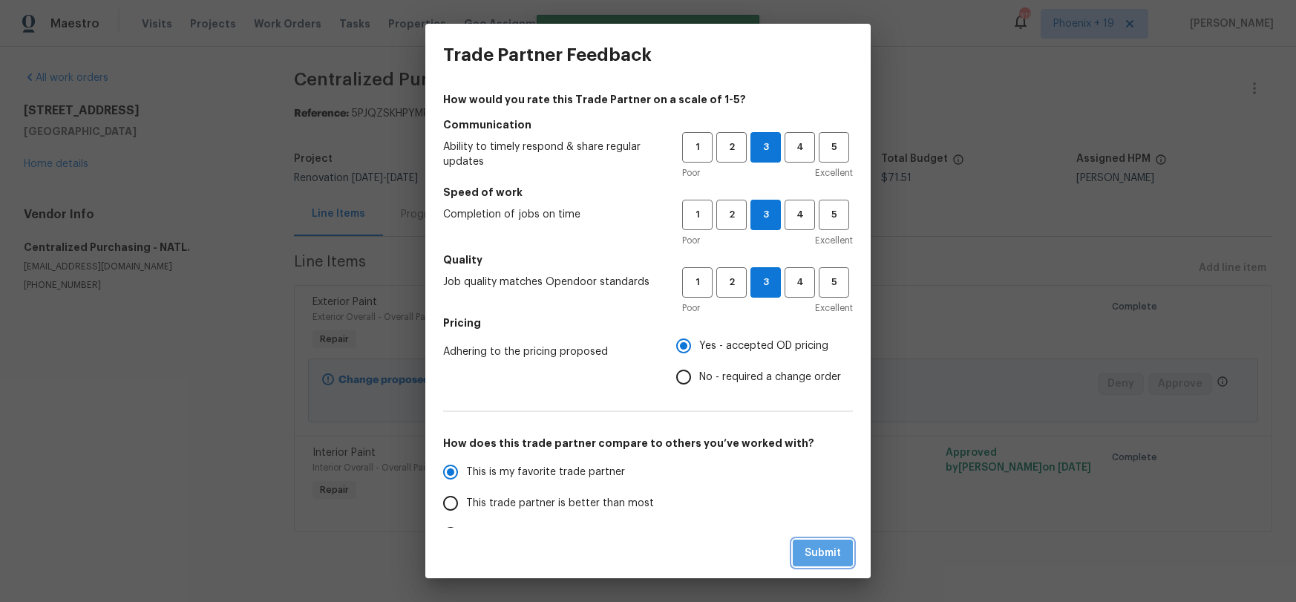
drag, startPoint x: 823, startPoint y: 551, endPoint x: 833, endPoint y: 564, distance: 16.3
click at [822, 551] on span "Submit" at bounding box center [823, 553] width 36 height 19
radio input "true"
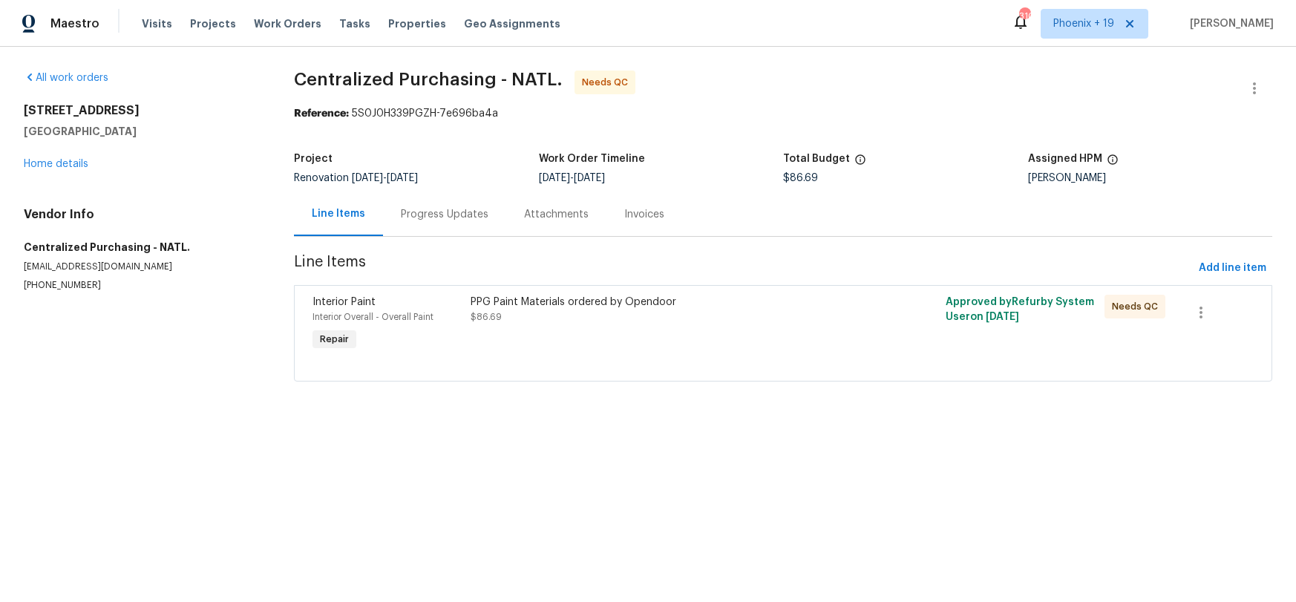
click at [742, 330] on div "PPG Paint Materials ordered by Opendoor $86.69" at bounding box center [664, 324] width 396 height 68
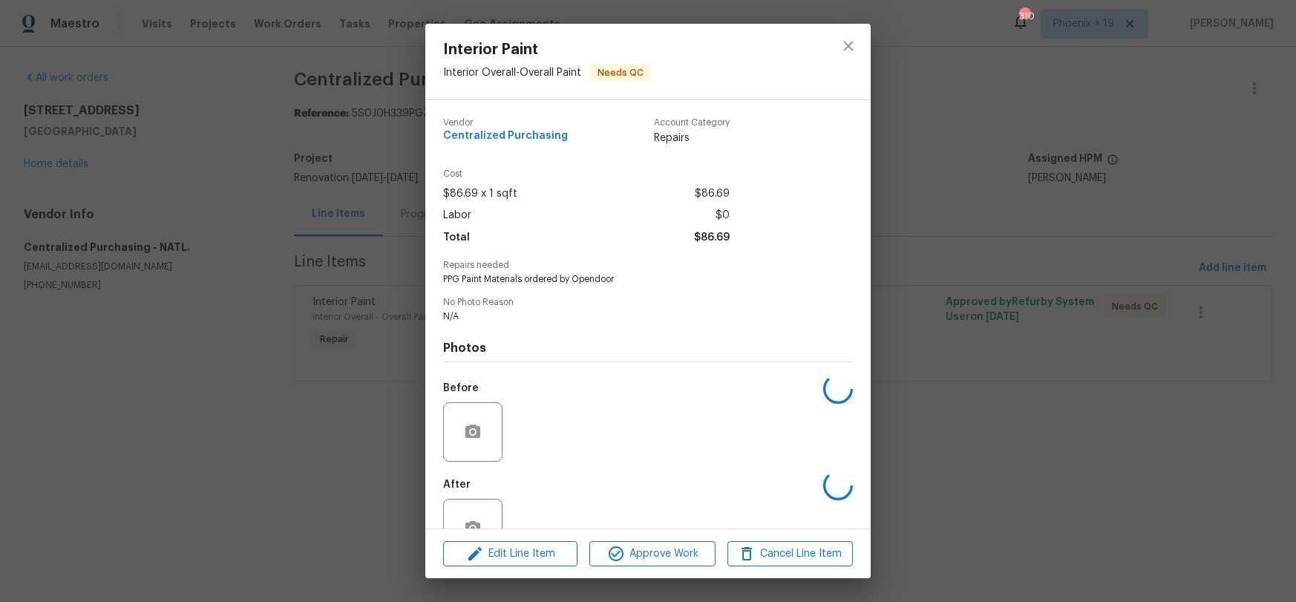
click at [635, 564] on div "Edit Line Item Approve Work Cancel Line Item" at bounding box center [647, 554] width 445 height 50
click at [636, 563] on button "Approve Work" at bounding box center [651, 554] width 125 height 26
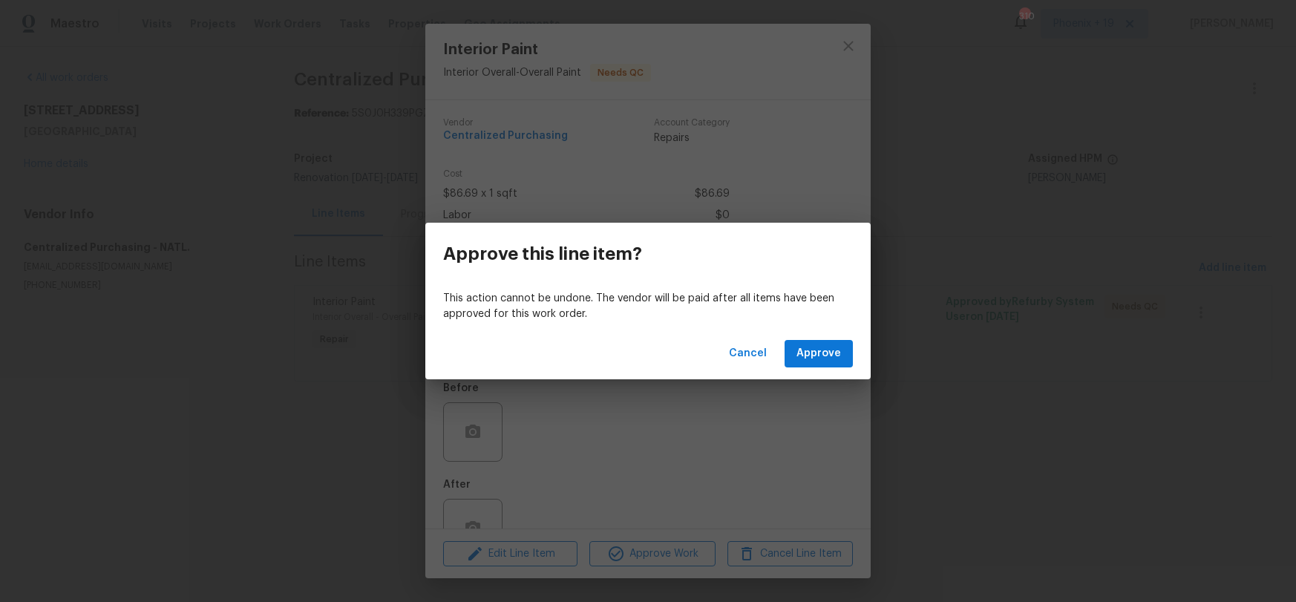
click at [815, 333] on div "Cancel Approve" at bounding box center [647, 353] width 445 height 51
click at [816, 351] on span "Approve" at bounding box center [818, 353] width 45 height 19
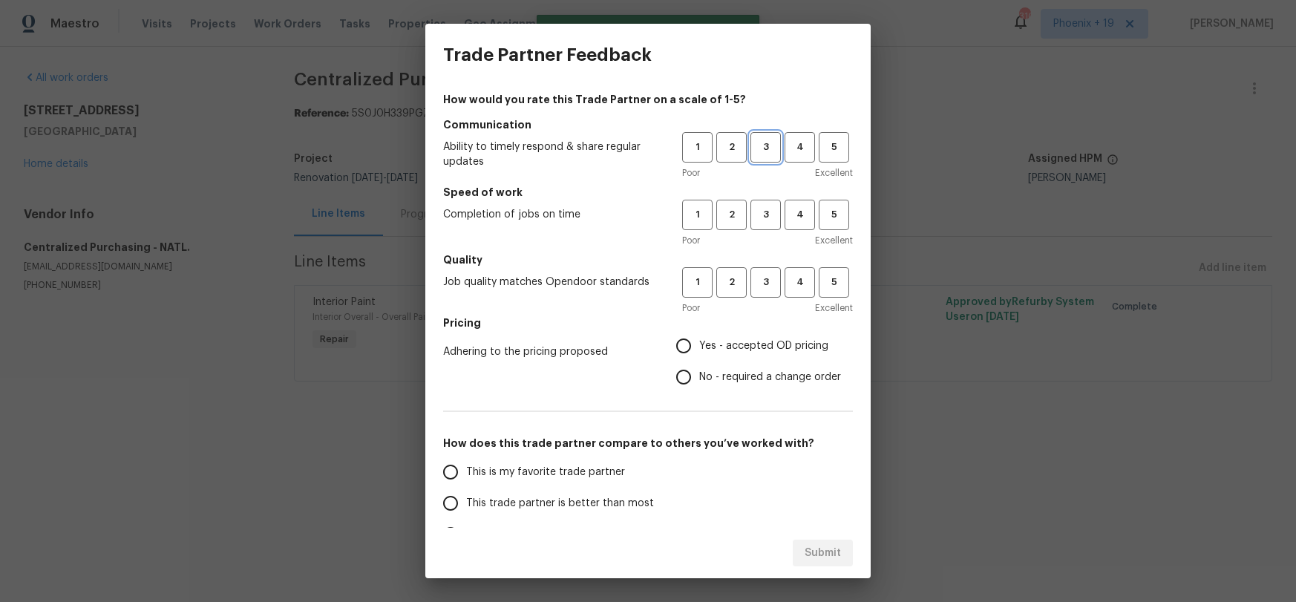
click at [770, 149] on span "3" at bounding box center [765, 147] width 27 height 17
drag, startPoint x: 765, startPoint y: 215, endPoint x: 768, endPoint y: 289, distance: 73.5
click at [765, 216] on span "3" at bounding box center [765, 214] width 27 height 17
click at [768, 289] on span "3" at bounding box center [765, 282] width 27 height 17
click at [748, 336] on label "Yes - accepted OD pricing" at bounding box center [754, 345] width 173 height 31
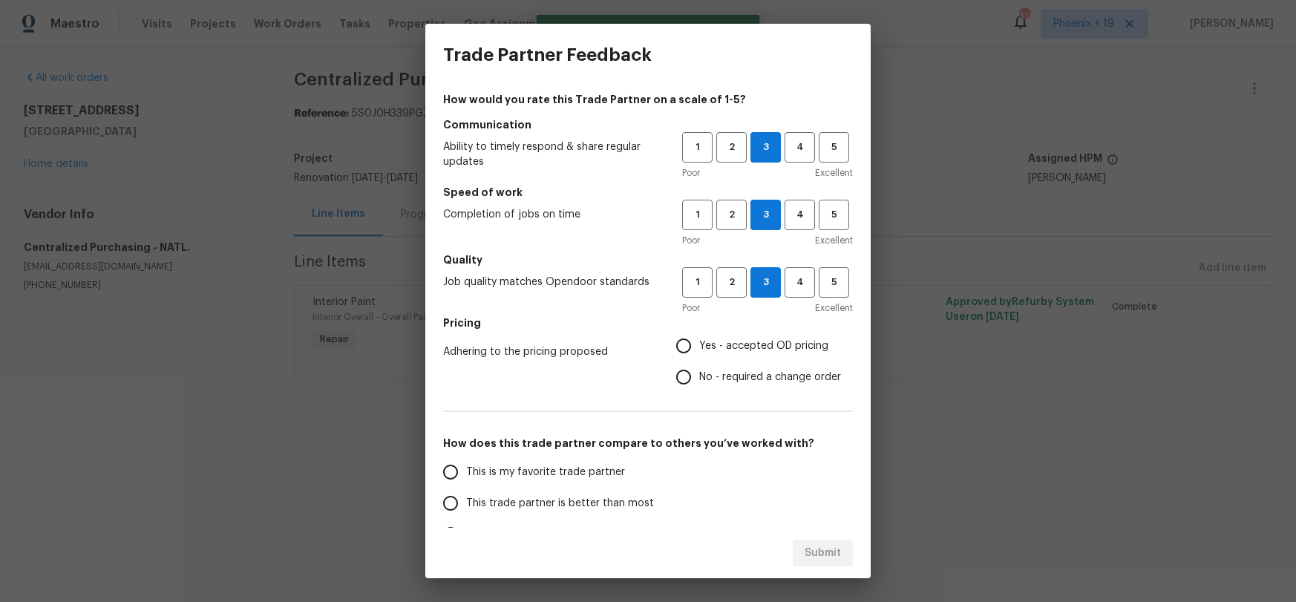
click at [699, 336] on input "Yes - accepted OD pricing" at bounding box center [683, 345] width 31 height 31
radio input "true"
click at [577, 471] on span "This is my favorite trade partner" at bounding box center [545, 473] width 159 height 16
click at [466, 471] on input "This is my favorite trade partner" at bounding box center [450, 471] width 31 height 31
click at [817, 561] on span "Submit" at bounding box center [823, 553] width 36 height 19
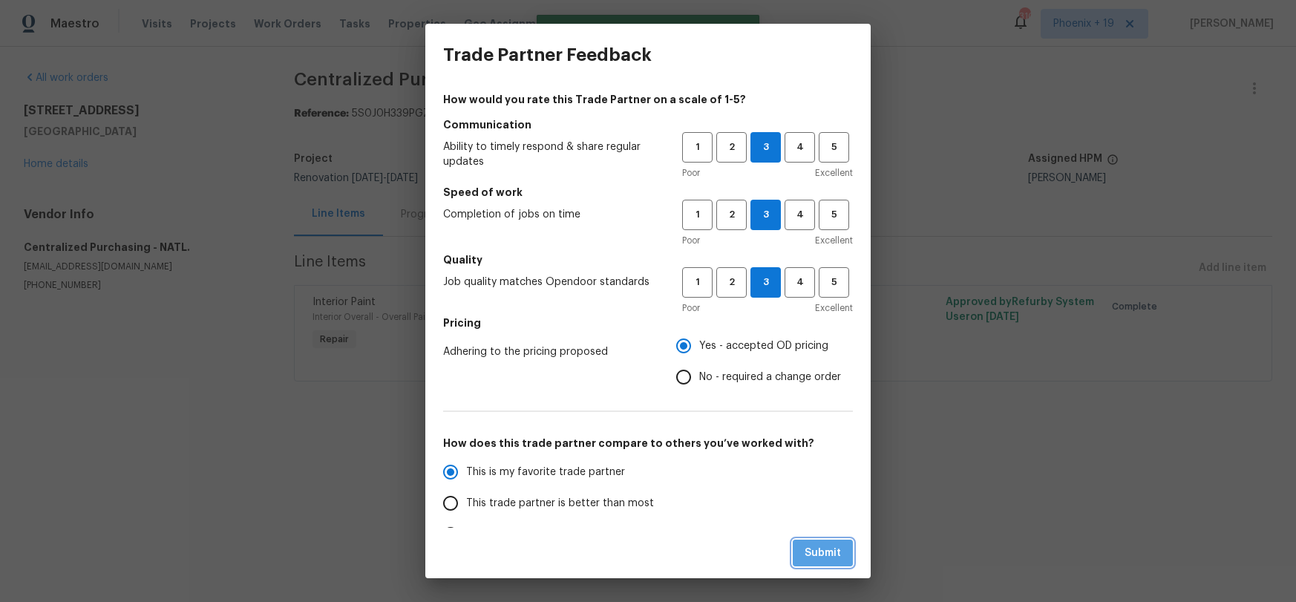
radio input "true"
